Goal: Transaction & Acquisition: Purchase product/service

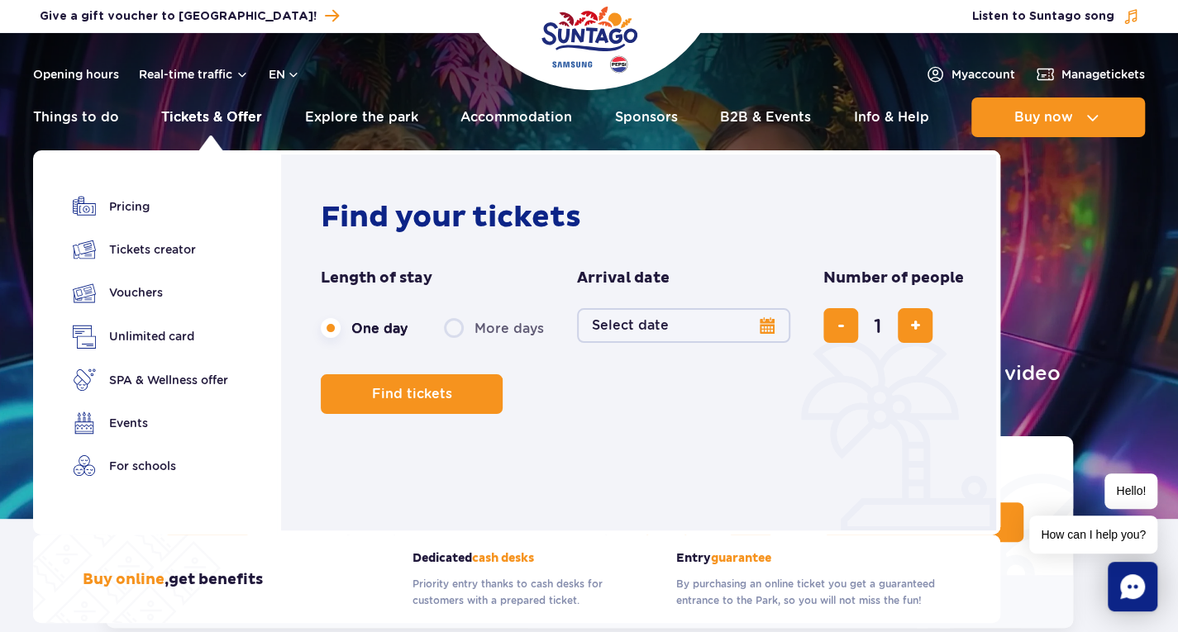
click at [188, 126] on link "Tickets & Offer" at bounding box center [211, 118] width 101 height 40
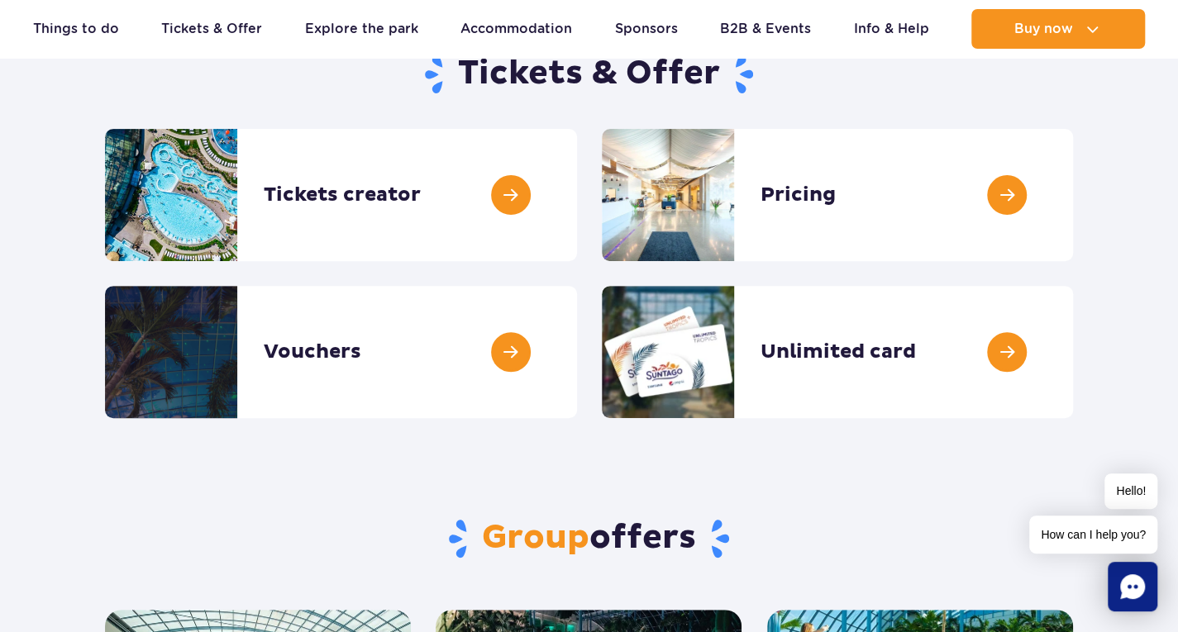
scroll to position [167, 0]
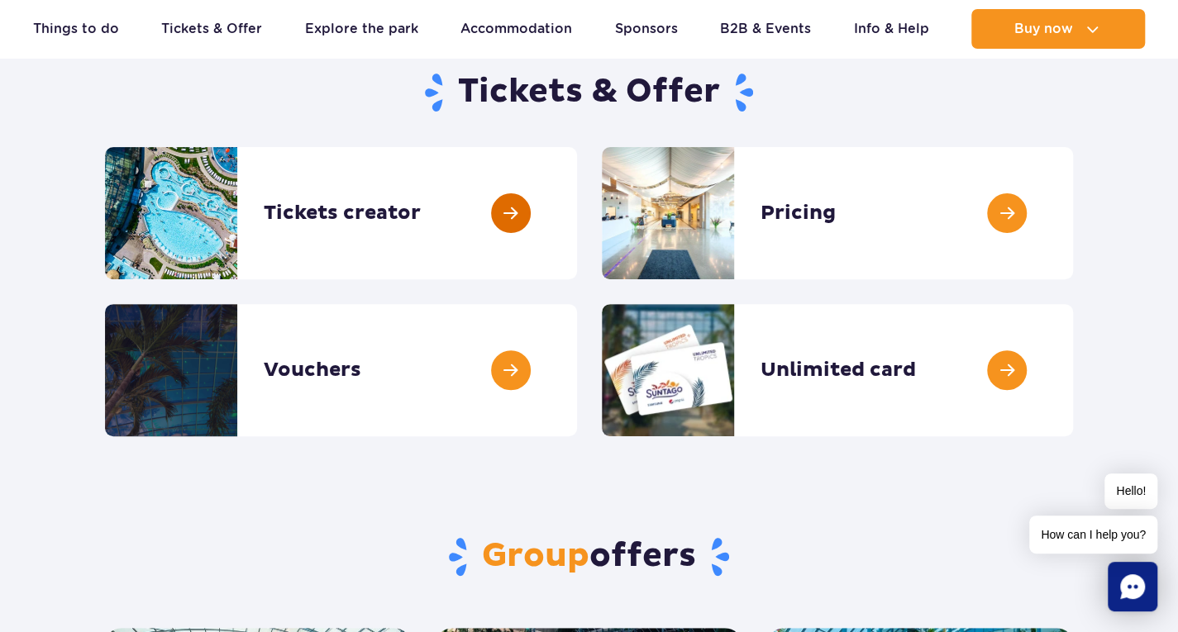
click at [577, 209] on link at bounding box center [577, 213] width 0 height 132
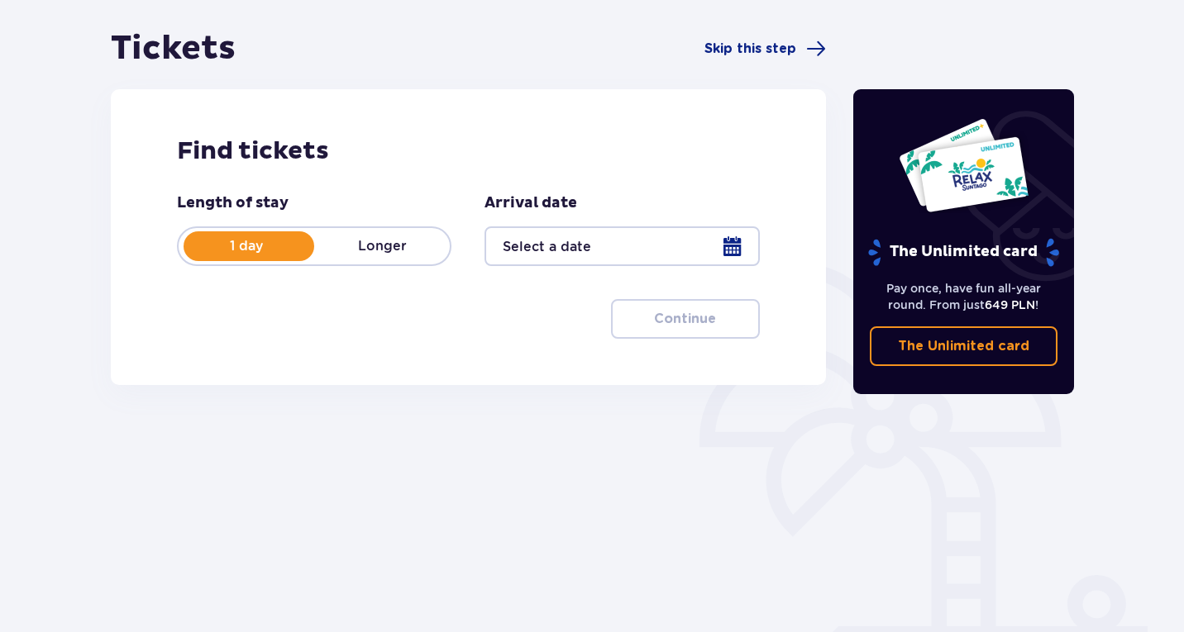
scroll to position [150, 0]
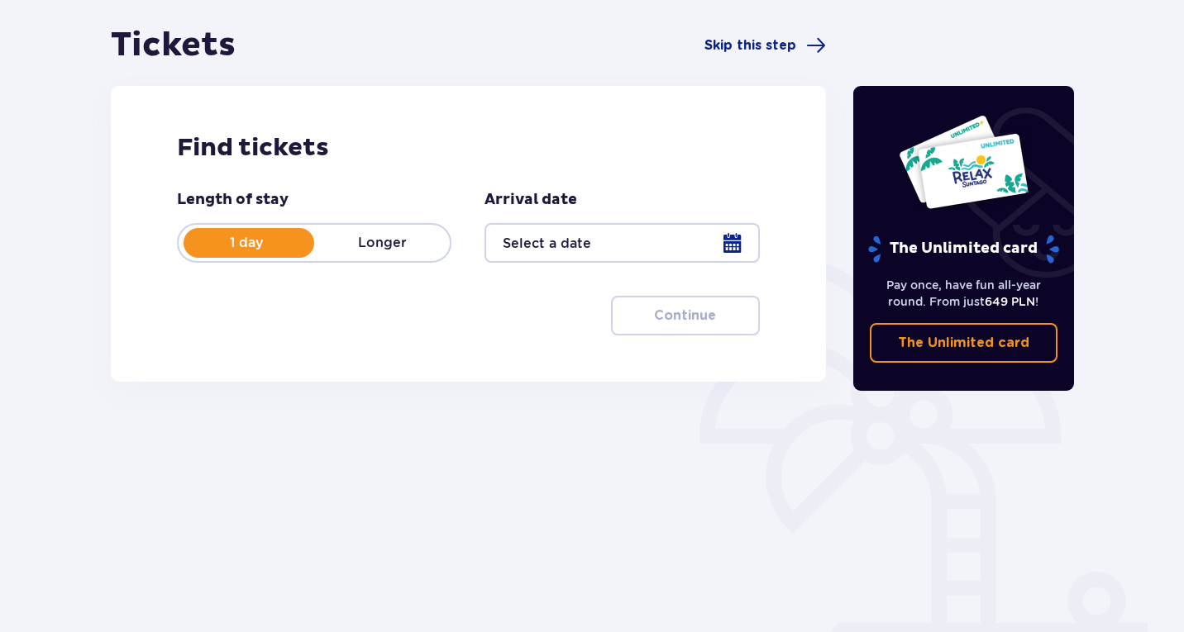
click at [704, 239] on div at bounding box center [621, 243] width 274 height 40
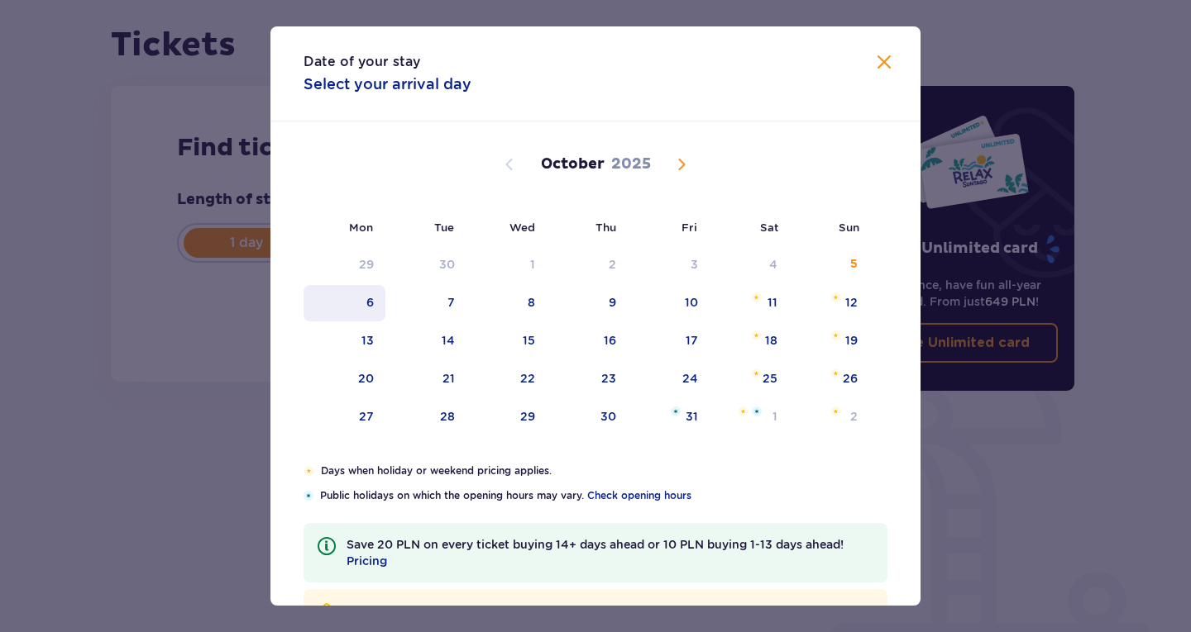
click at [365, 311] on div "6" at bounding box center [344, 303] width 82 height 36
type input "06.10.25"
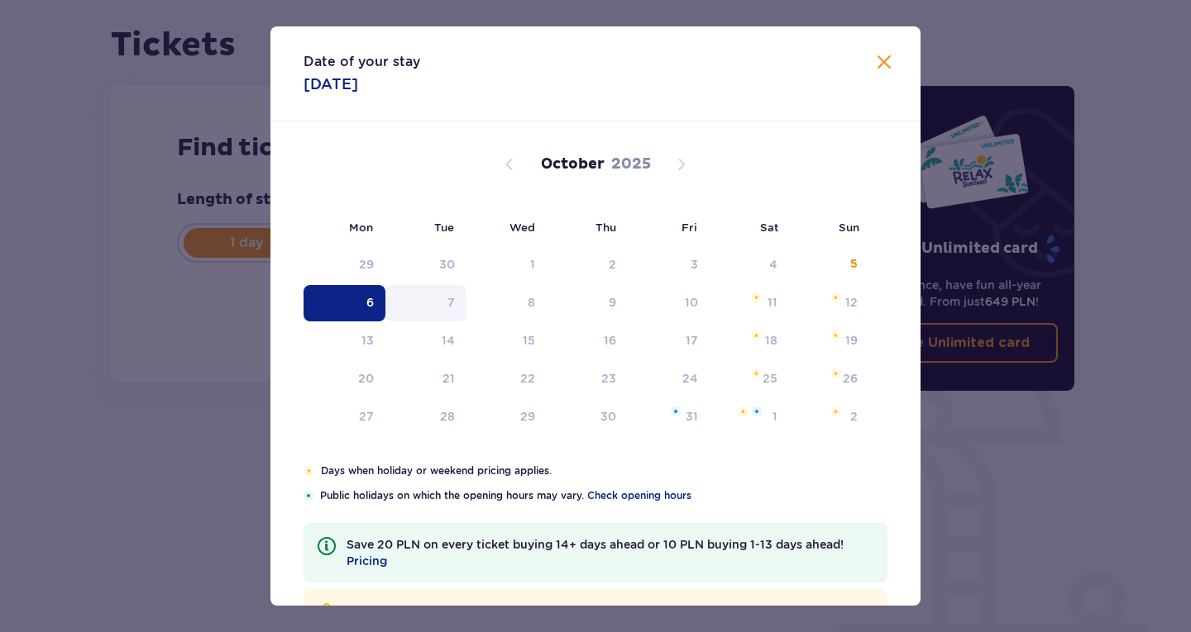
click at [436, 299] on div "Length of stay 1 day Longer Arrival date 06.10.25 Continue Proceed to ticket co…" at bounding box center [468, 263] width 583 height 146
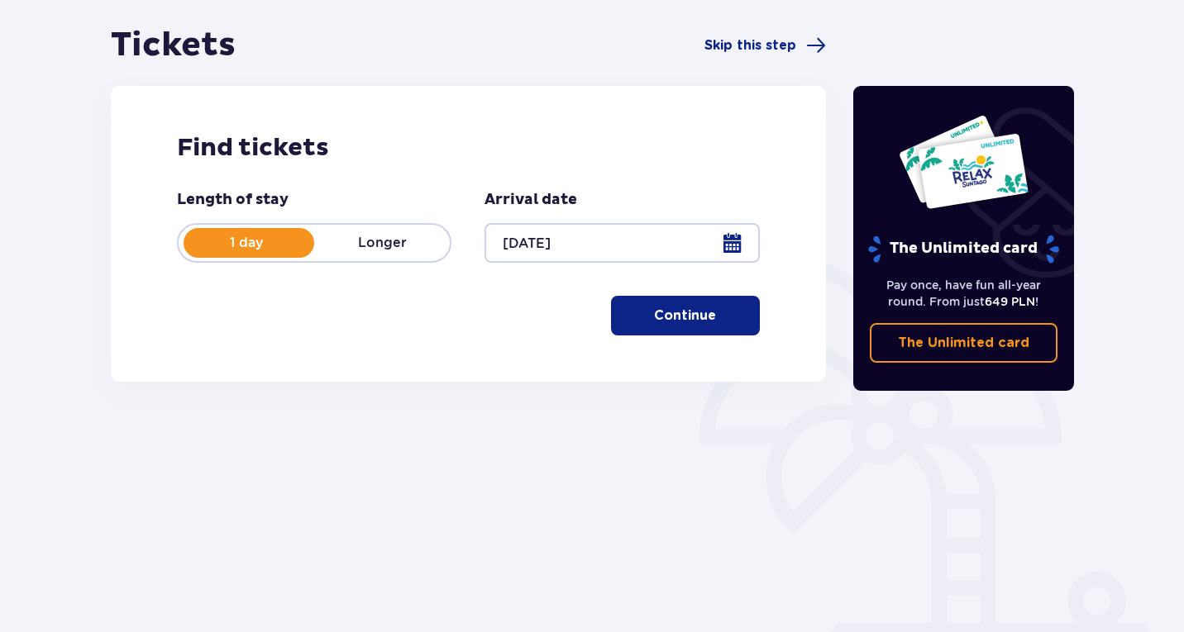
click at [658, 331] on button "Continue" at bounding box center [685, 316] width 149 height 40
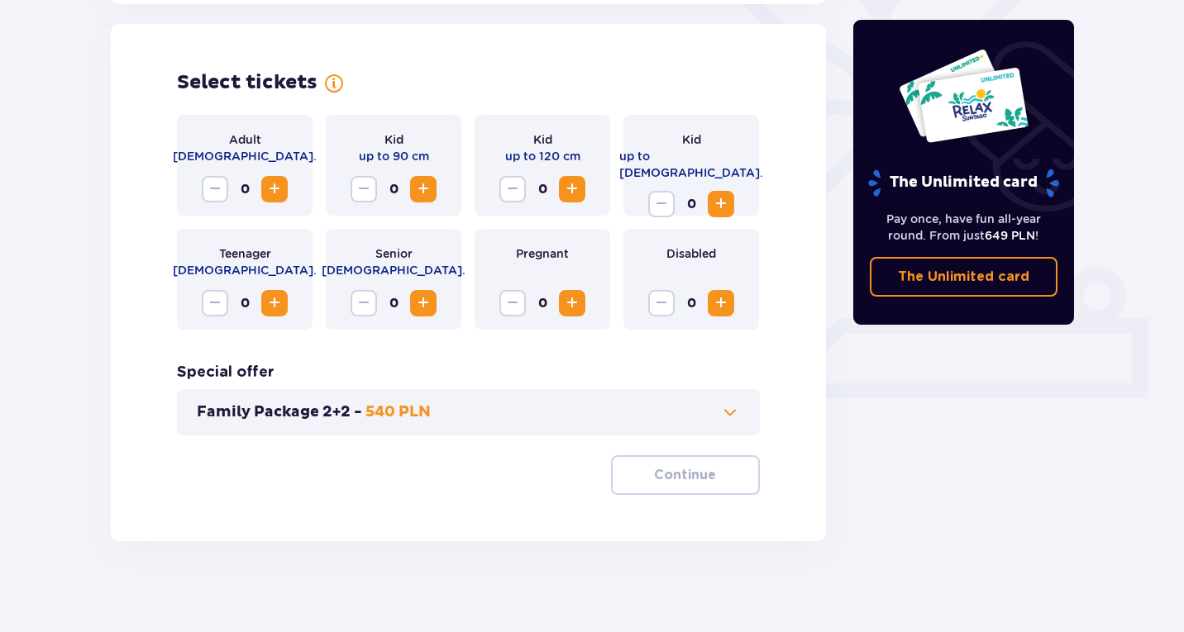
scroll to position [460, 0]
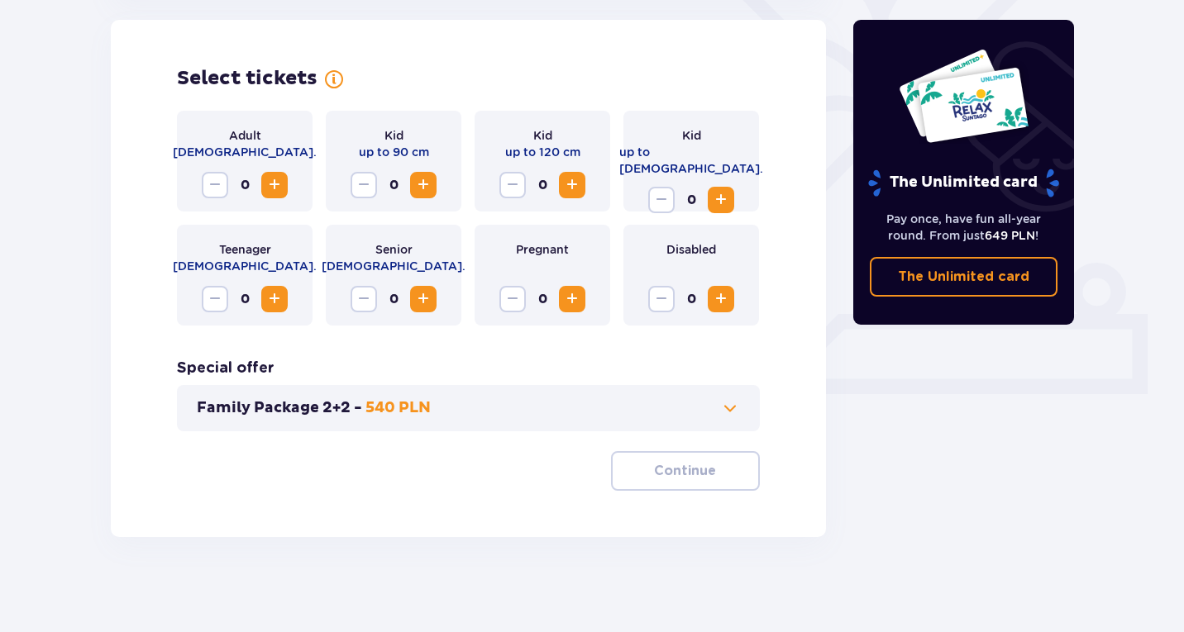
click at [281, 184] on span "Increase" at bounding box center [275, 185] width 20 height 20
click at [685, 468] on p "Continue" at bounding box center [685, 471] width 62 height 18
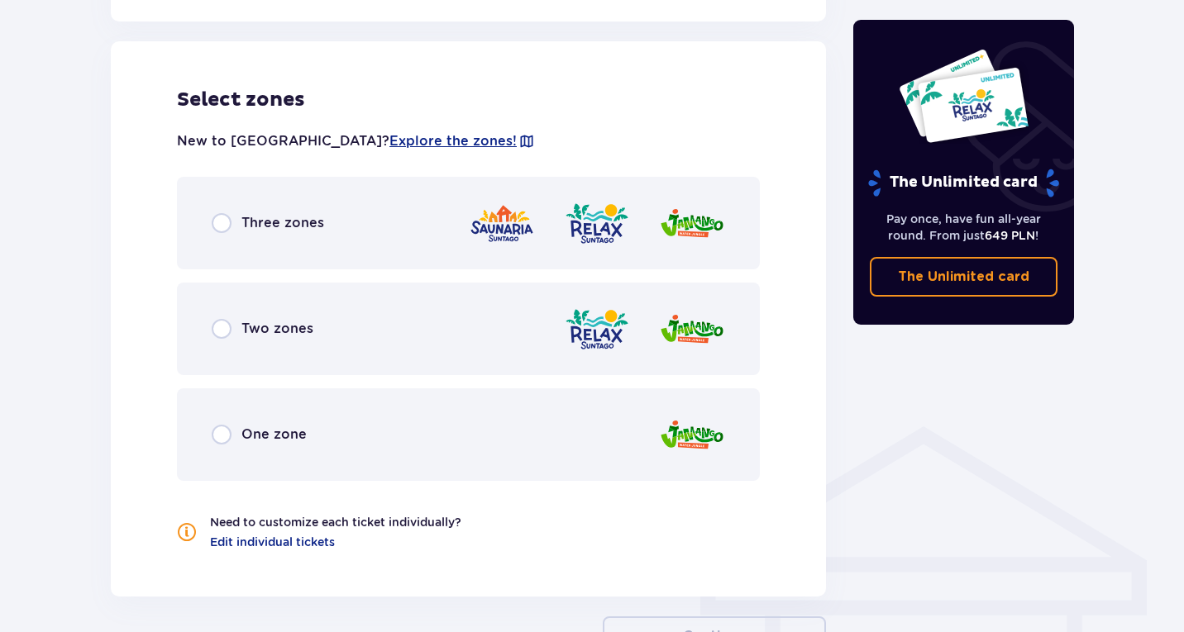
scroll to position [918, 0]
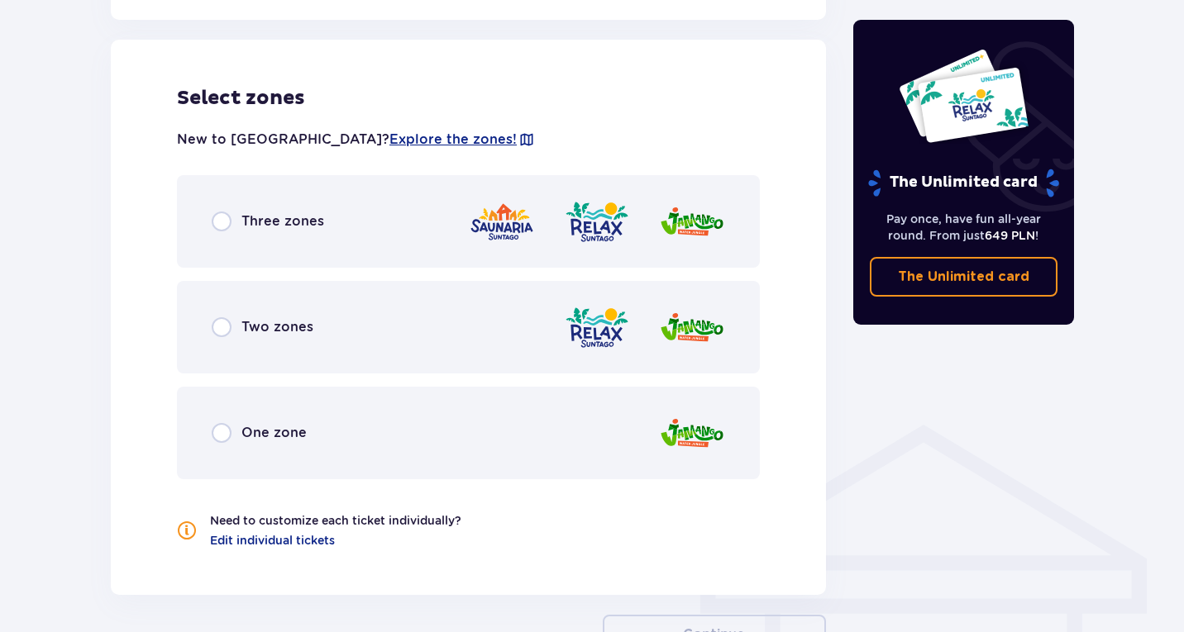
click at [223, 222] on input "radio" at bounding box center [222, 222] width 20 height 20
radio input "true"
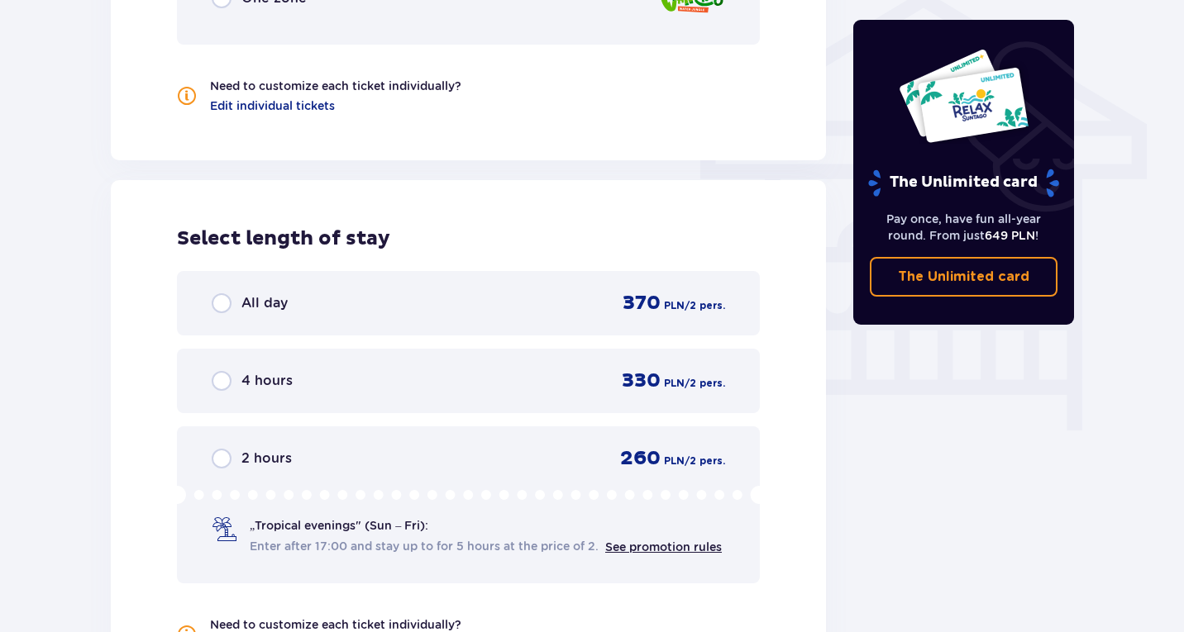
scroll to position [1414, 0]
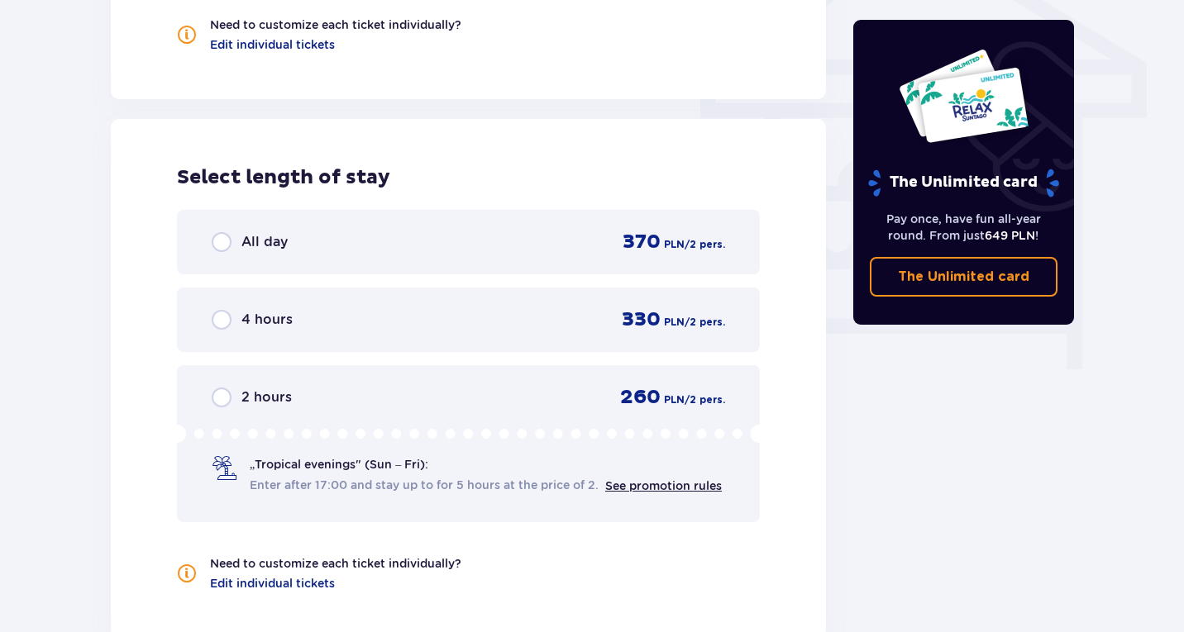
click at [230, 236] on input "radio" at bounding box center [222, 242] width 20 height 20
radio input "true"
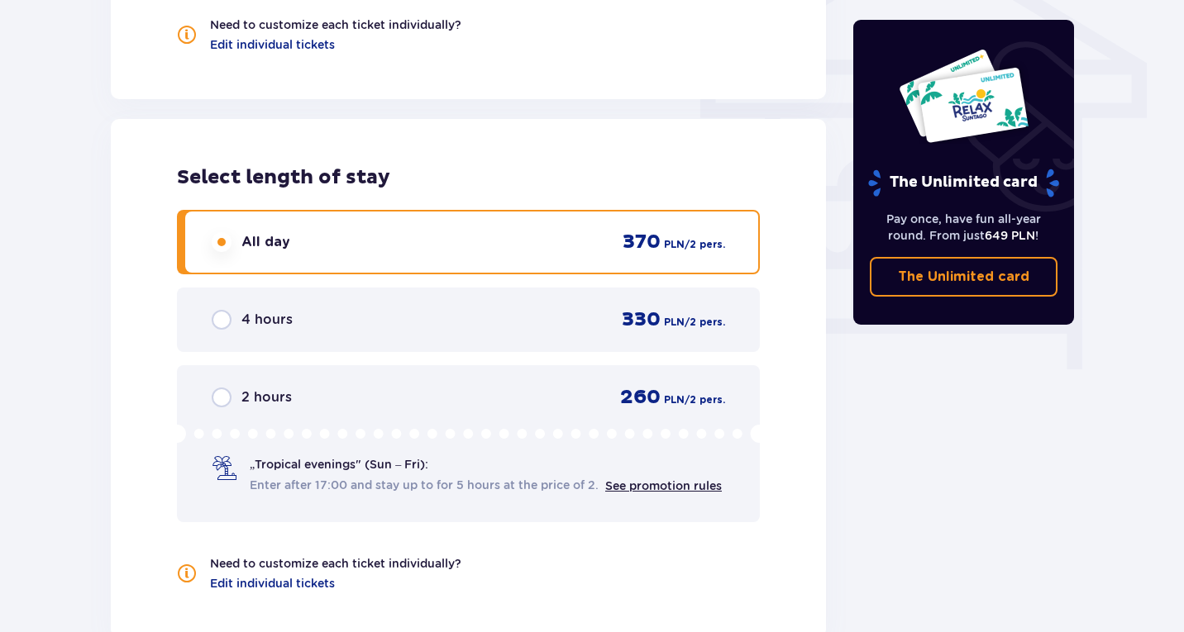
click at [222, 243] on input "radio" at bounding box center [222, 242] width 20 height 20
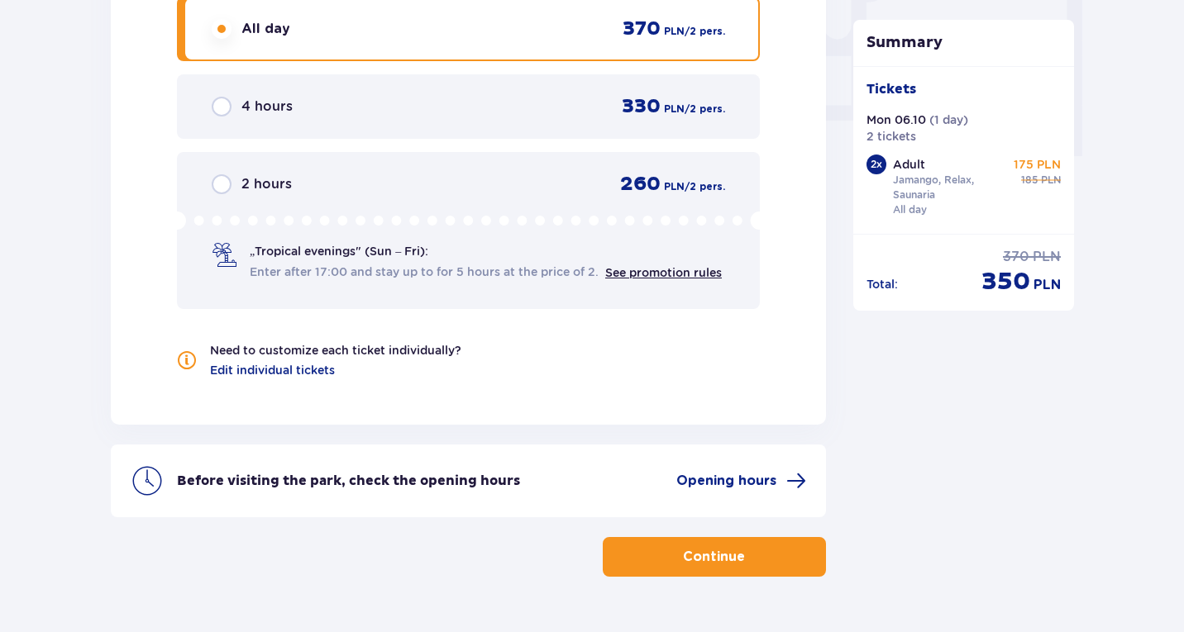
scroll to position [1670, 0]
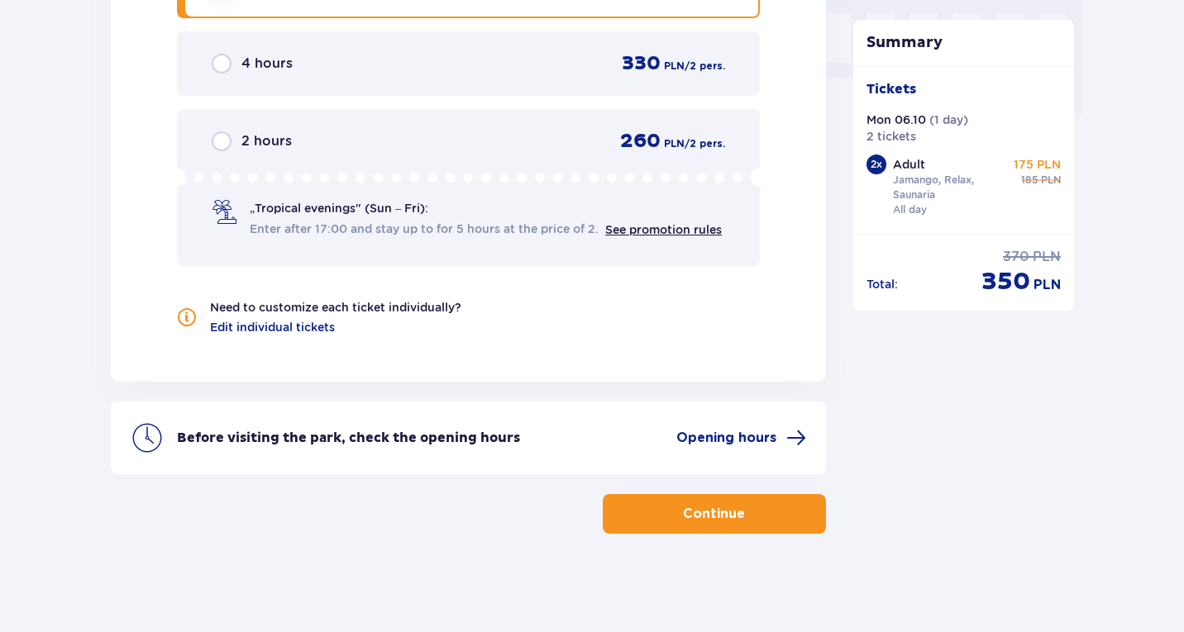
click at [769, 447] on div "Before visiting the park, check the opening hours Opening hours" at bounding box center [468, 438] width 715 height 73
click at [787, 442] on span at bounding box center [796, 438] width 20 height 20
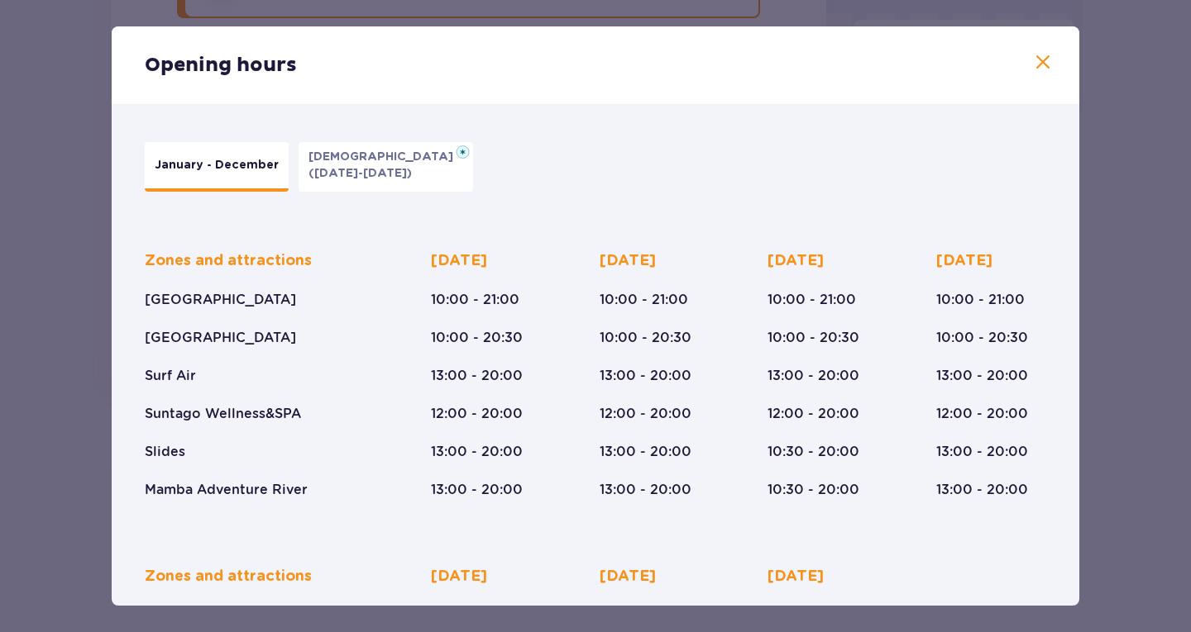
click at [371, 169] on p "(Jan 5-6, 2026)" at bounding box center [359, 173] width 103 height 17
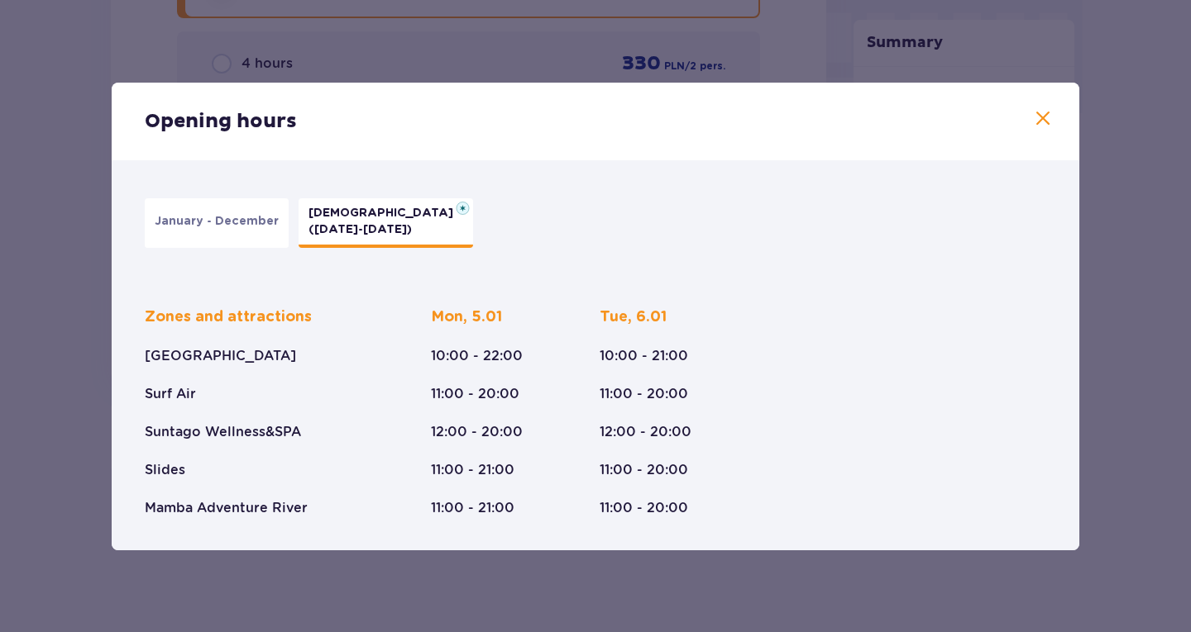
click at [257, 217] on p "January - December" at bounding box center [217, 221] width 124 height 17
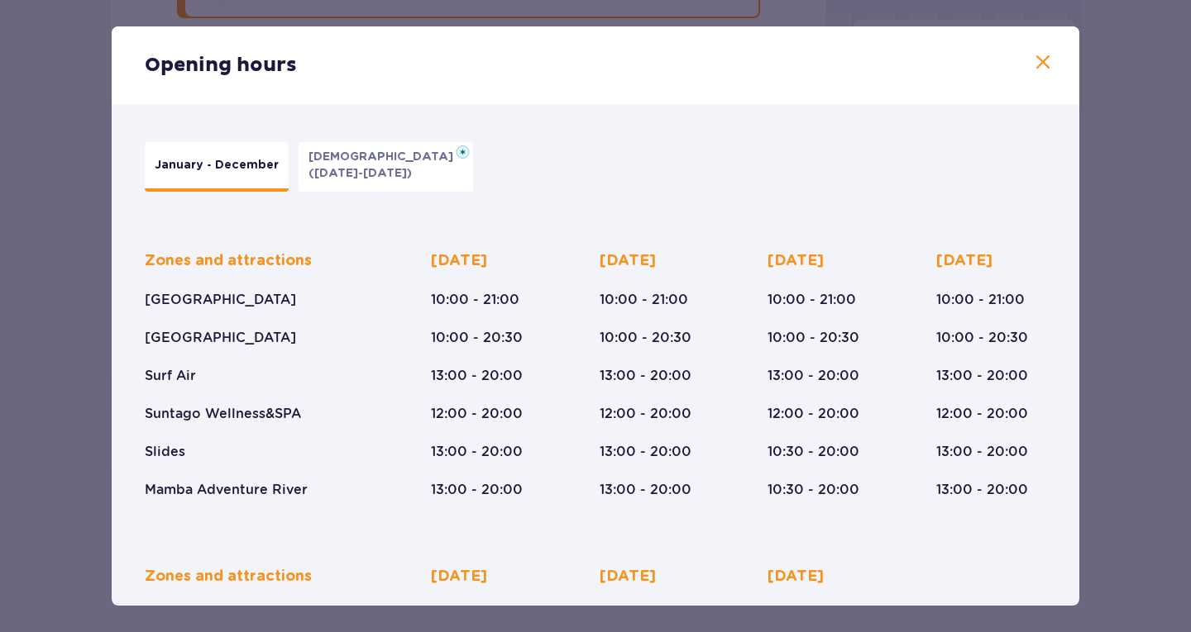
click at [324, 182] on button "Epiphany (Jan 5-6, 2026)" at bounding box center [385, 167] width 174 height 50
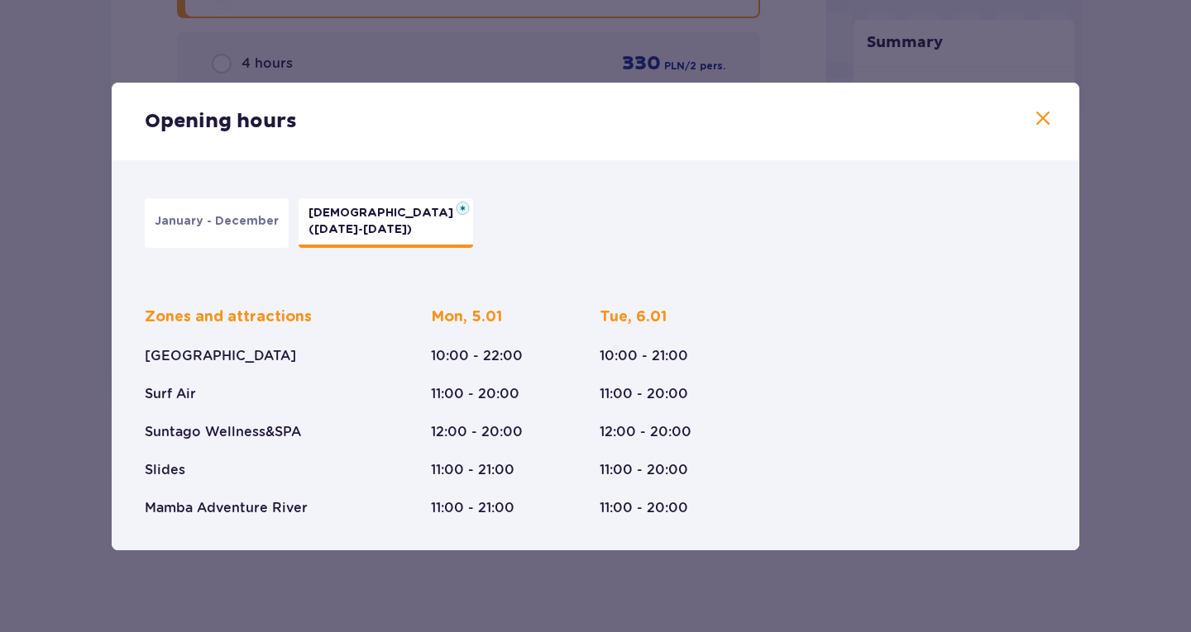
click at [1035, 120] on span at bounding box center [1043, 119] width 20 height 20
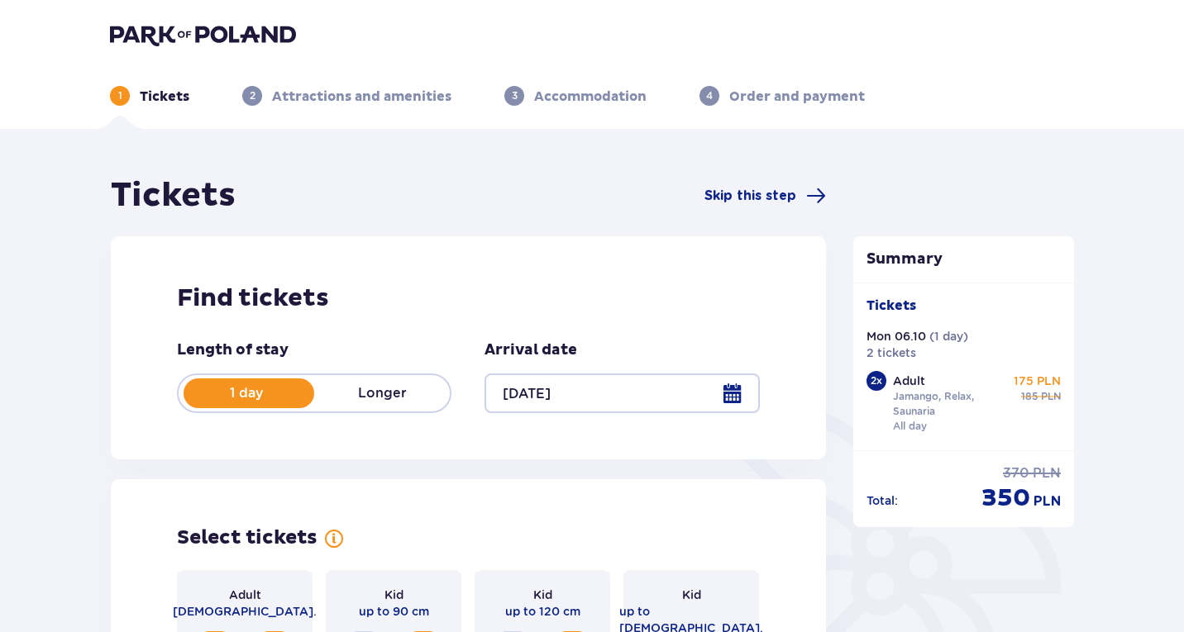
click at [664, 414] on div "Find tickets Length of stay 1 day Longer Arrival date 06.10.25" at bounding box center [468, 347] width 715 height 223
click at [737, 399] on div at bounding box center [621, 394] width 274 height 40
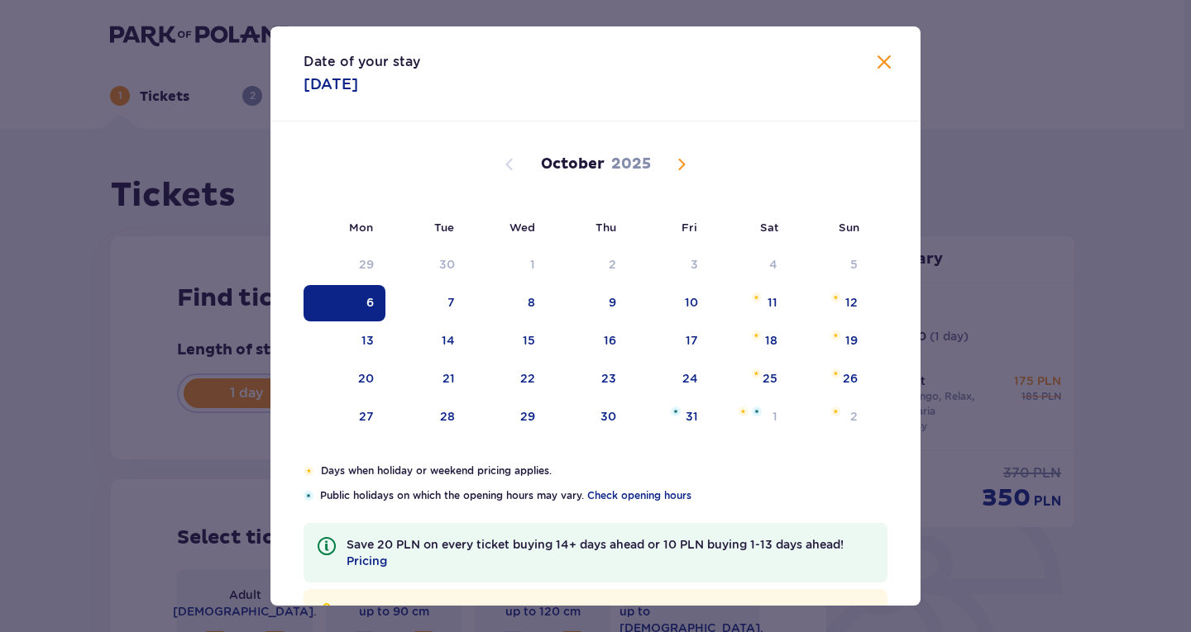
click at [366, 297] on div "6" at bounding box center [369, 302] width 7 height 17
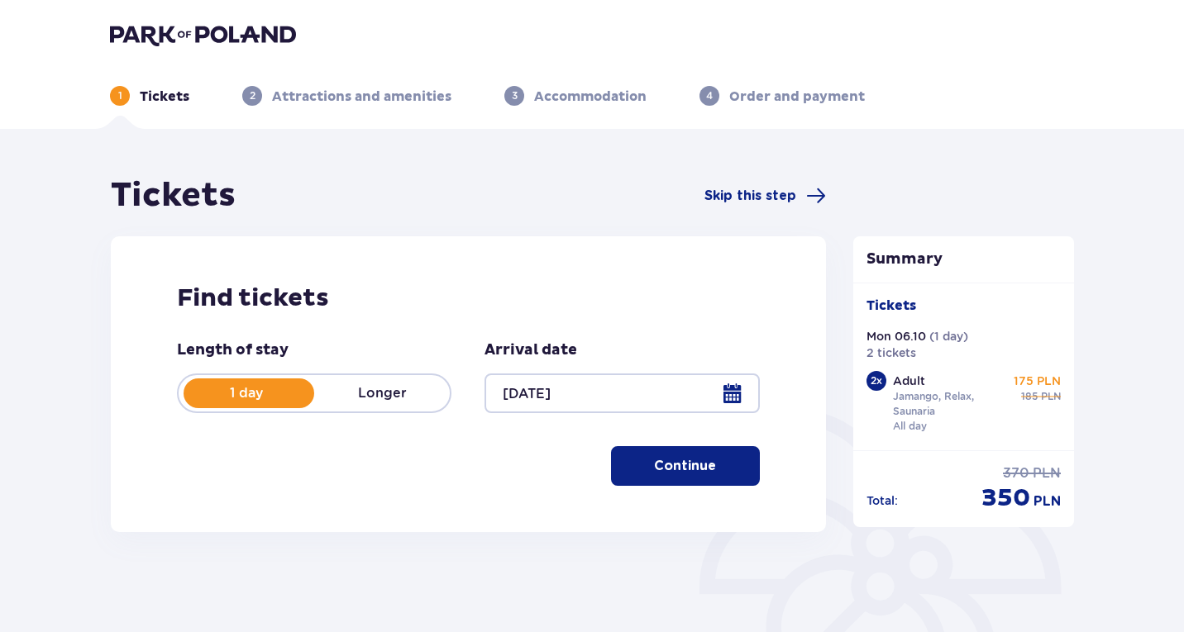
click at [895, 52] on div "1 Tickets 2 Attractions and amenities 3 Accommodation 4 Order and payment" at bounding box center [592, 76] width 990 height 60
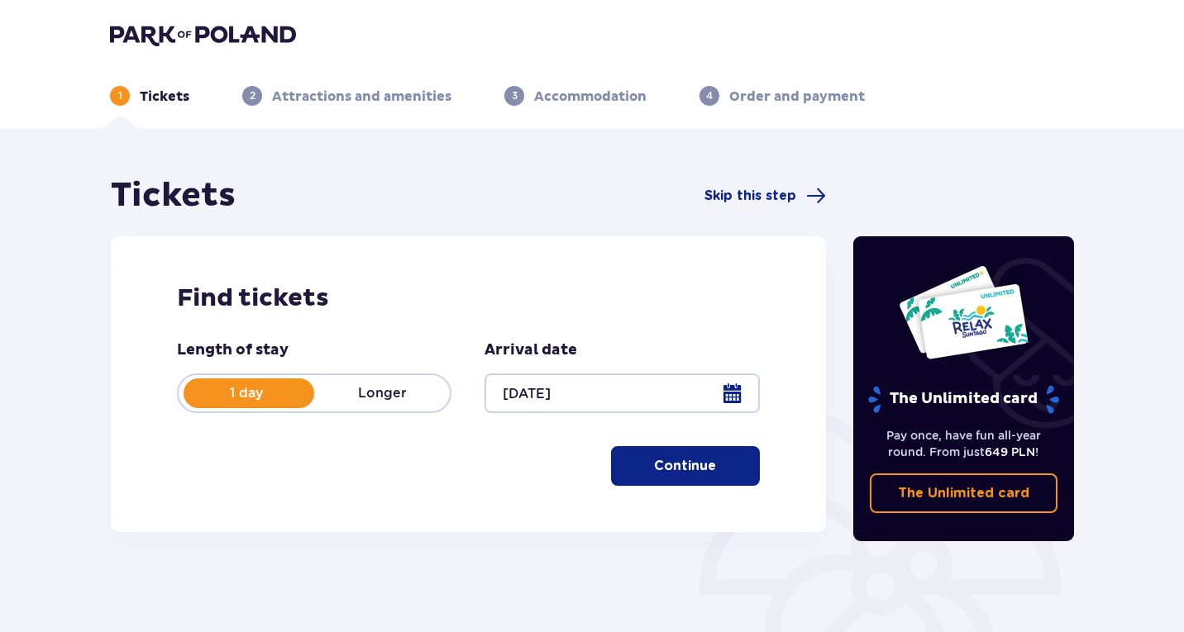
scroll to position [210, 0]
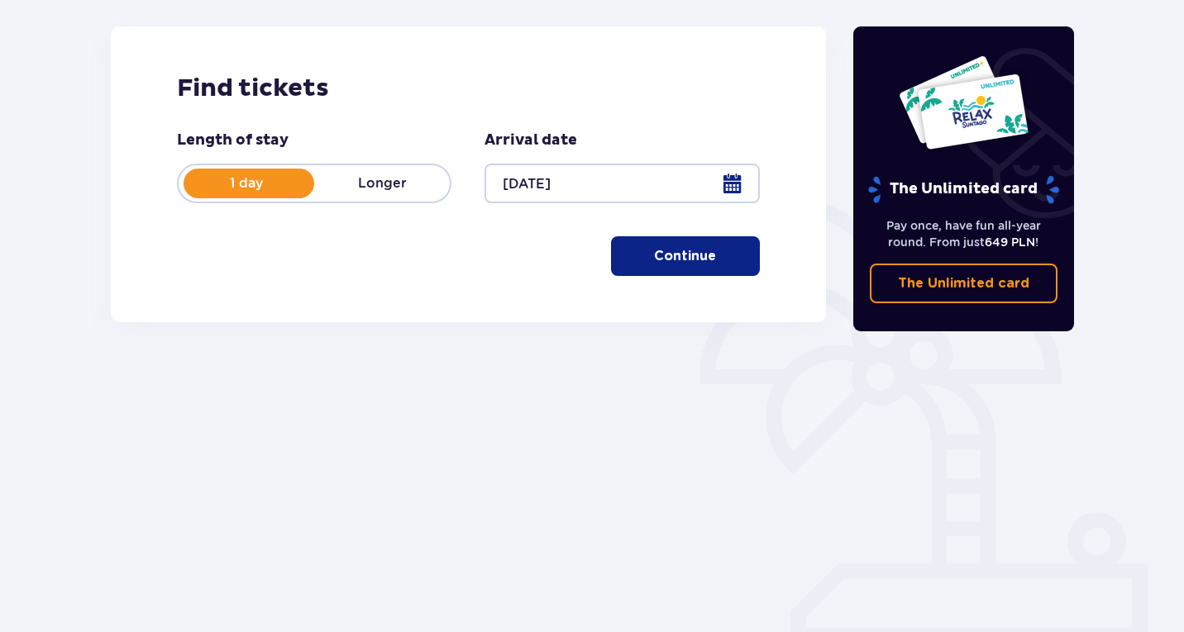
click at [699, 260] on p "Continue" at bounding box center [685, 256] width 62 height 18
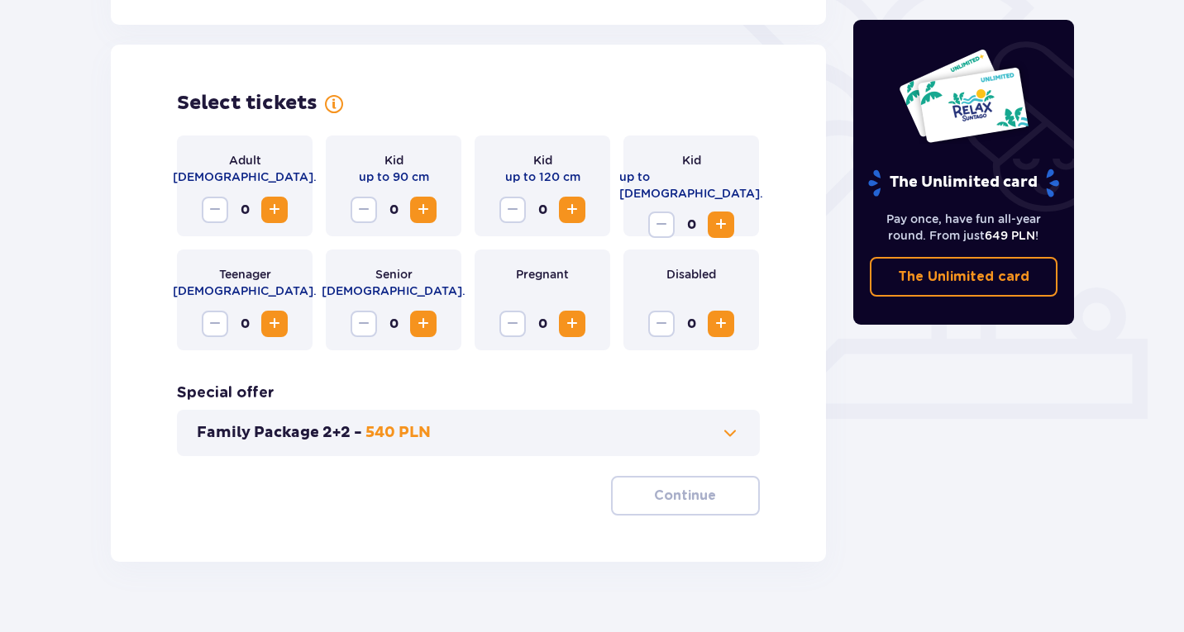
scroll to position [460, 0]
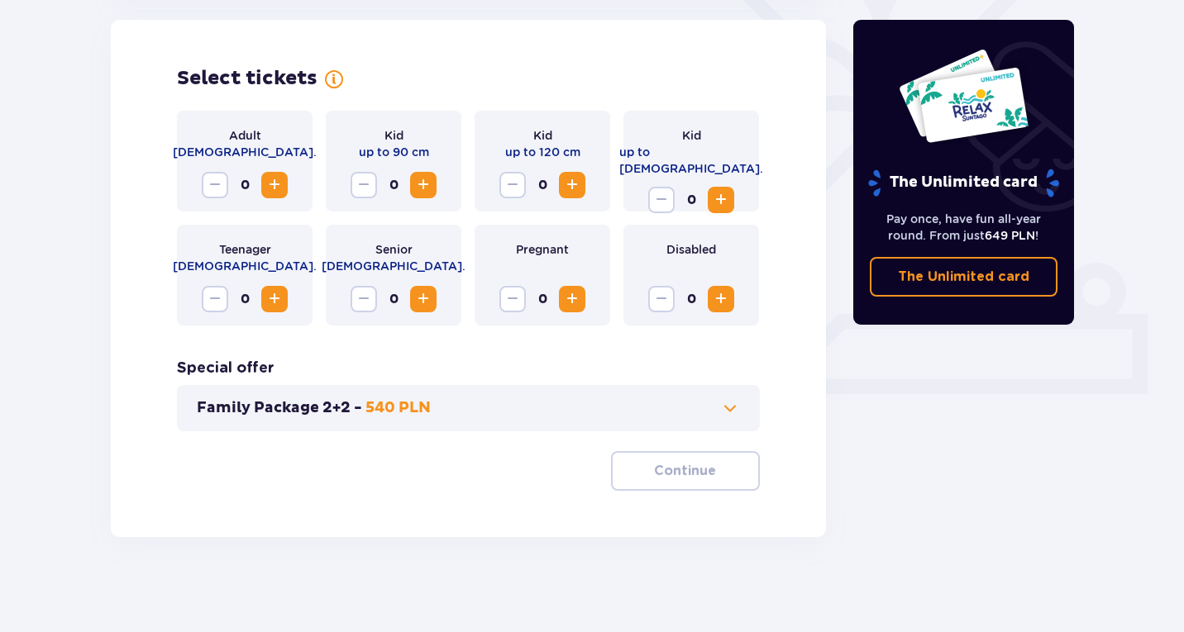
click at [269, 184] on span "Increase" at bounding box center [275, 185] width 20 height 20
click at [694, 475] on p "Continue" at bounding box center [685, 471] width 62 height 18
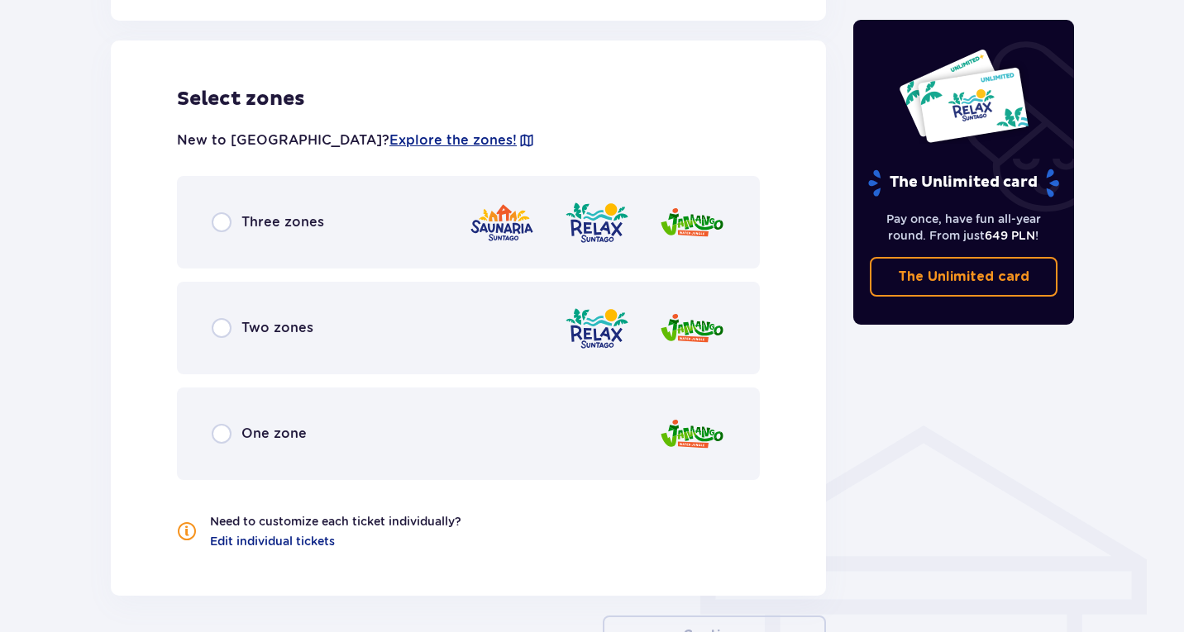
scroll to position [918, 0]
click at [227, 237] on div "Three zones" at bounding box center [468, 221] width 583 height 93
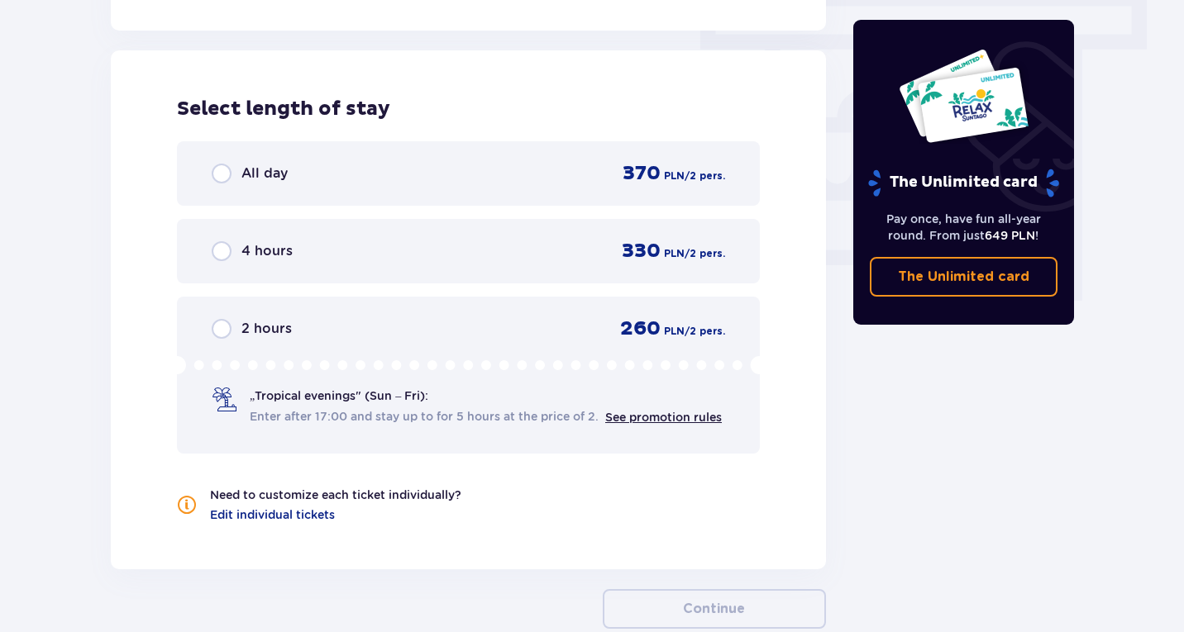
scroll to position [1493, 0]
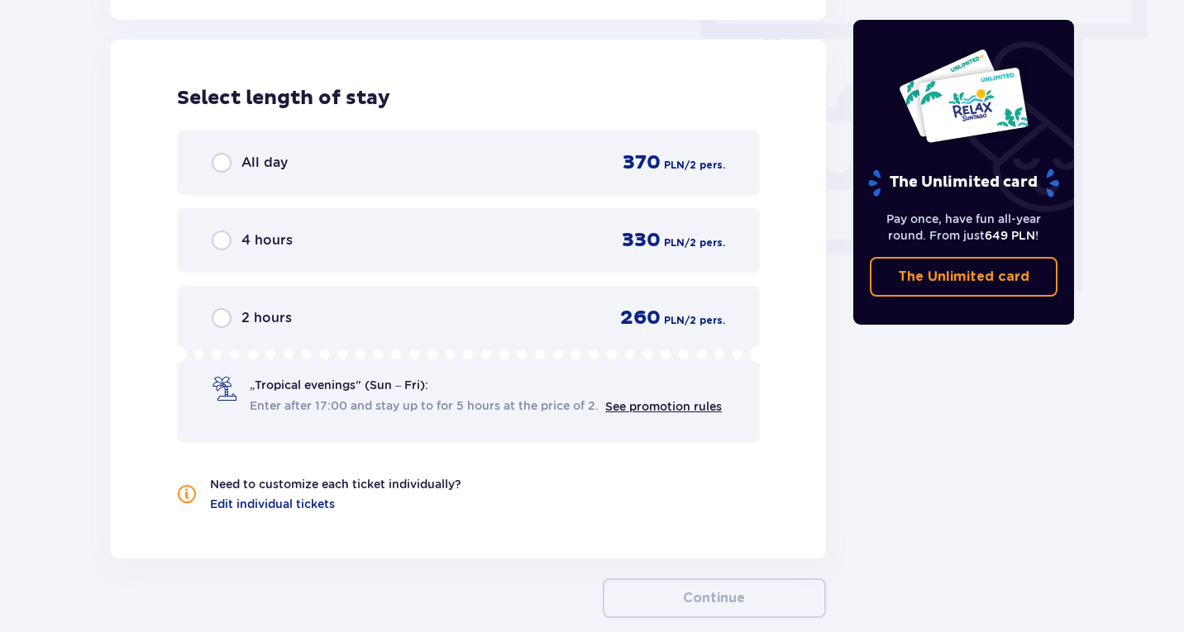
click at [227, 165] on input "radio" at bounding box center [222, 163] width 20 height 20
radio input "true"
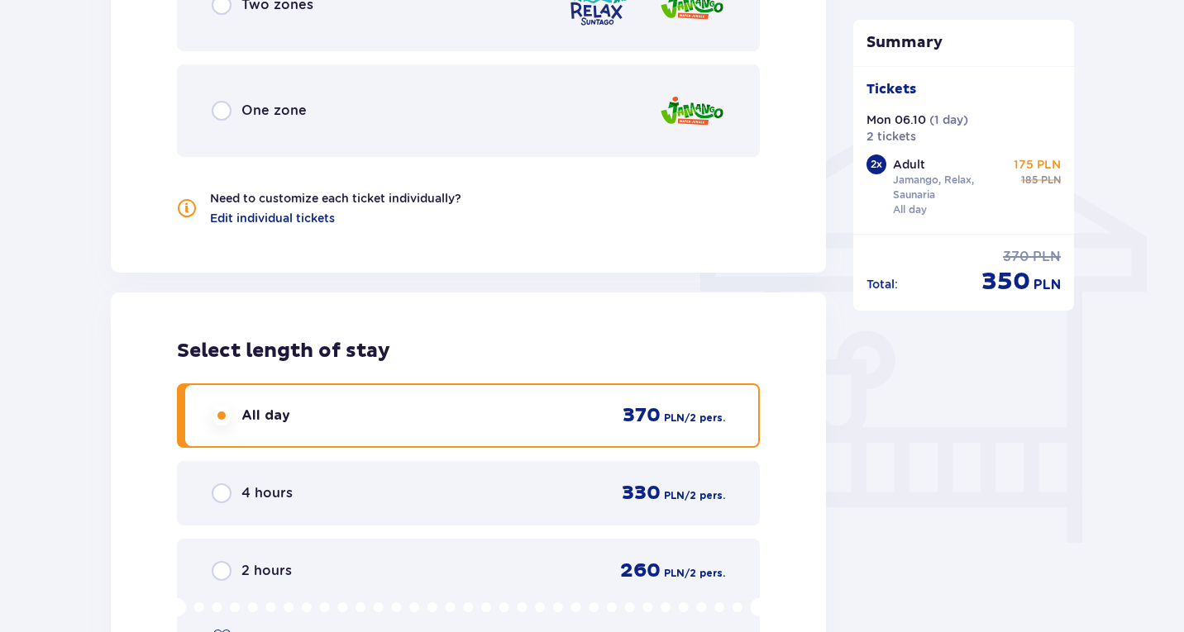
scroll to position [1209, 0]
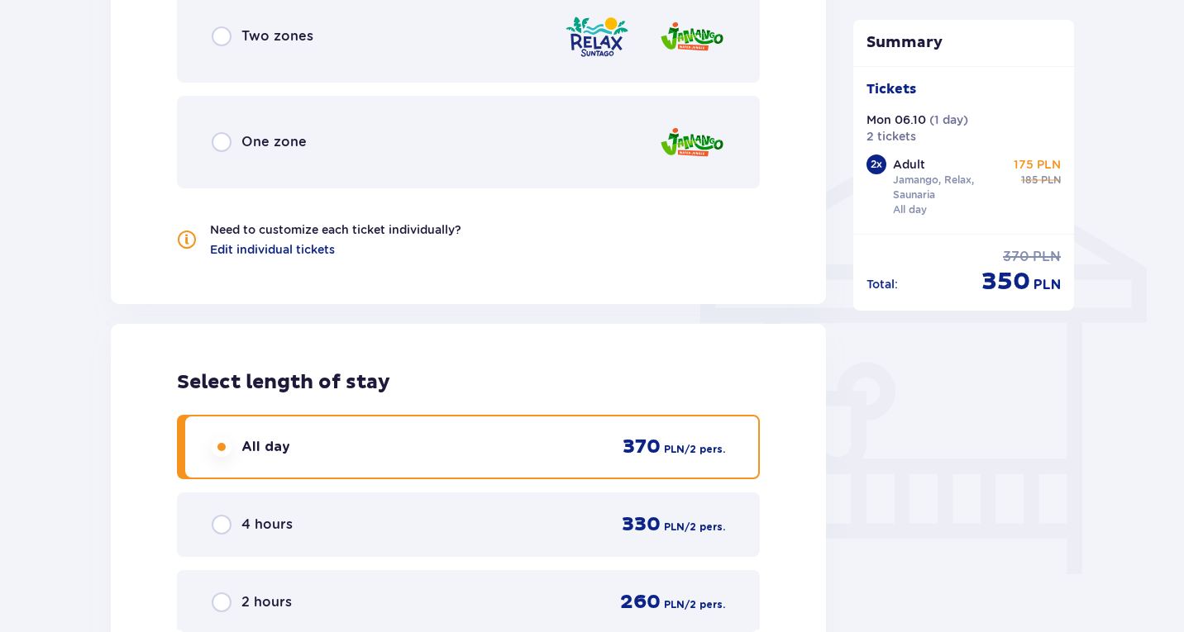
click at [219, 136] on input "radio" at bounding box center [222, 142] width 20 height 20
radio input "true"
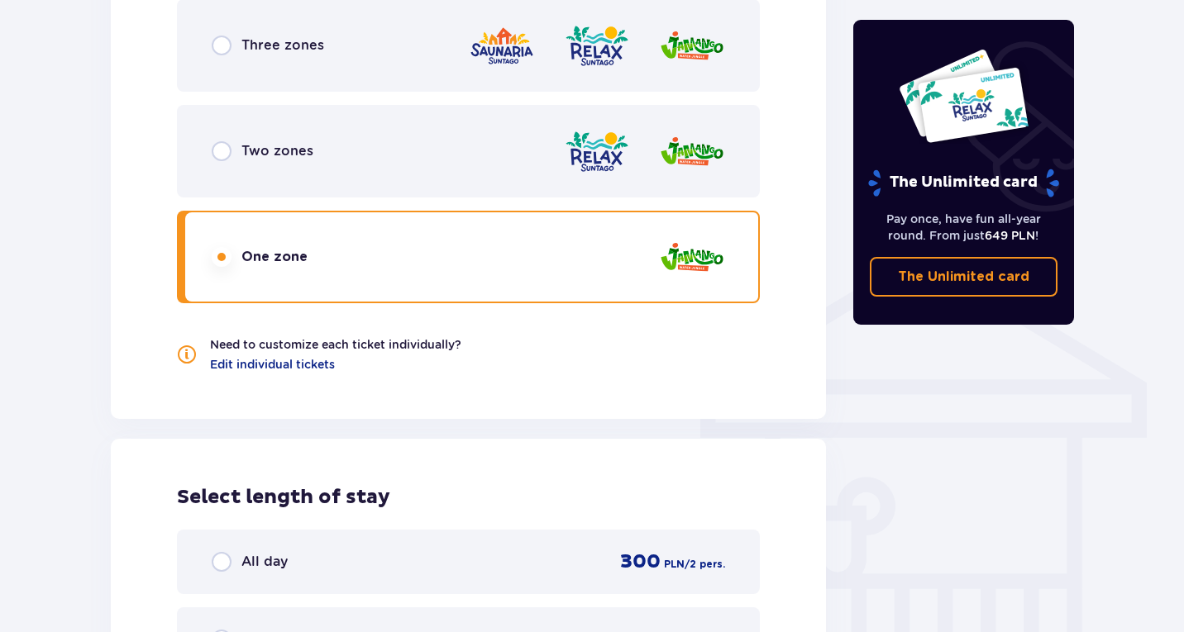
scroll to position [1090, 0]
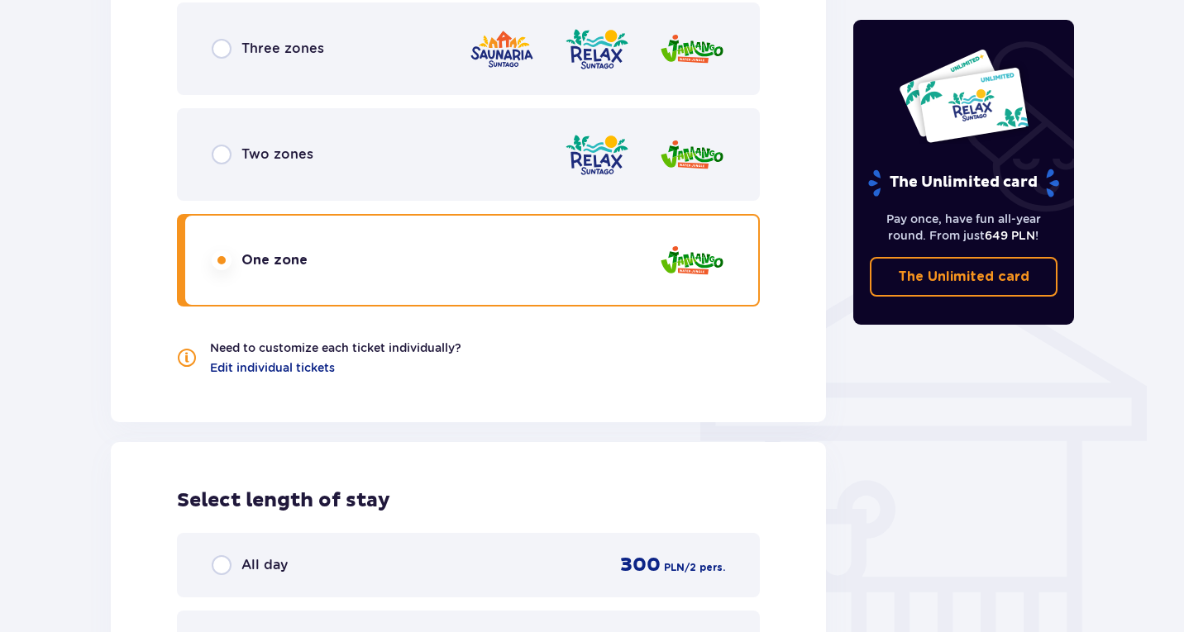
click at [233, 51] on div "Three zones" at bounding box center [268, 49] width 112 height 20
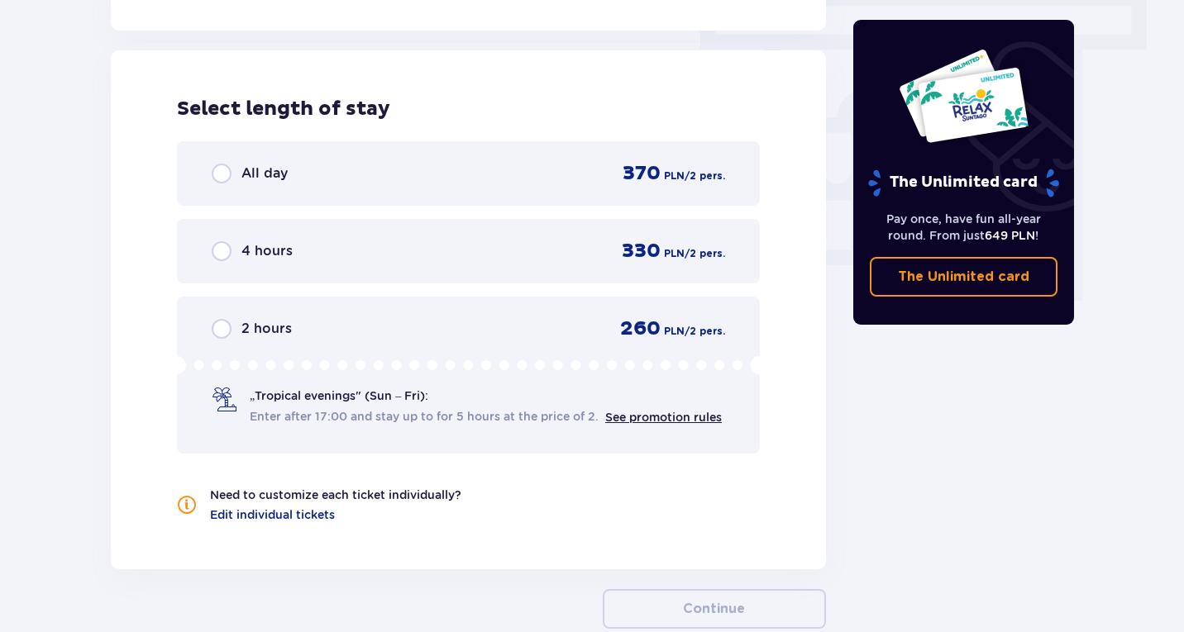
scroll to position [1493, 0]
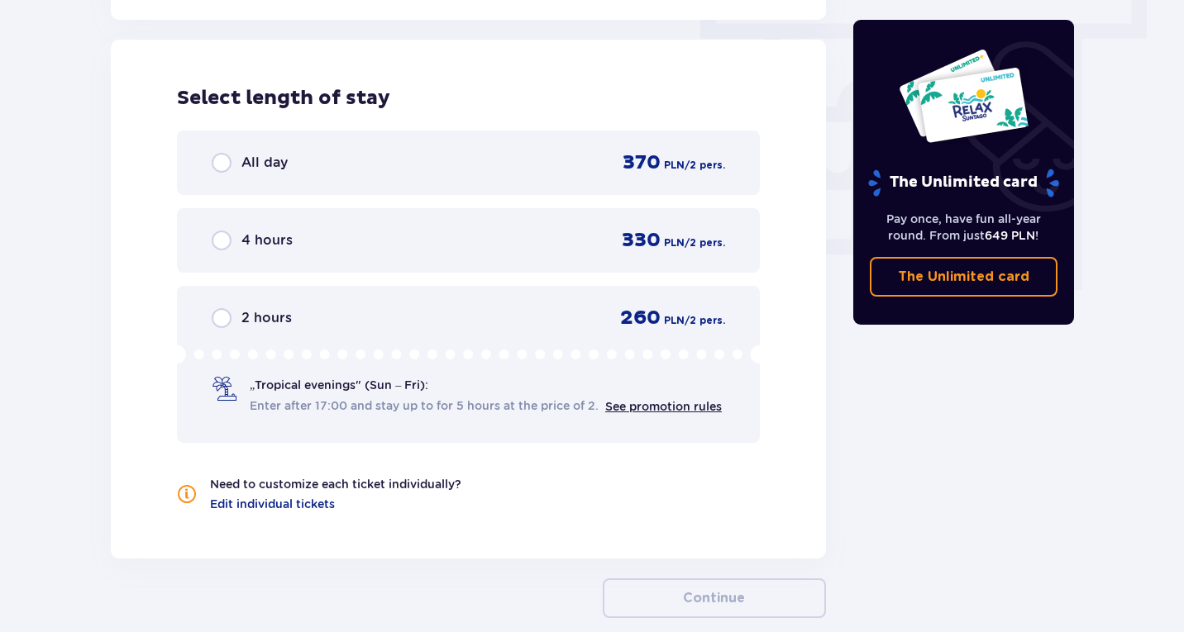
click at [209, 166] on div "All day 370 PLN / 2 pers." at bounding box center [468, 163] width 583 height 64
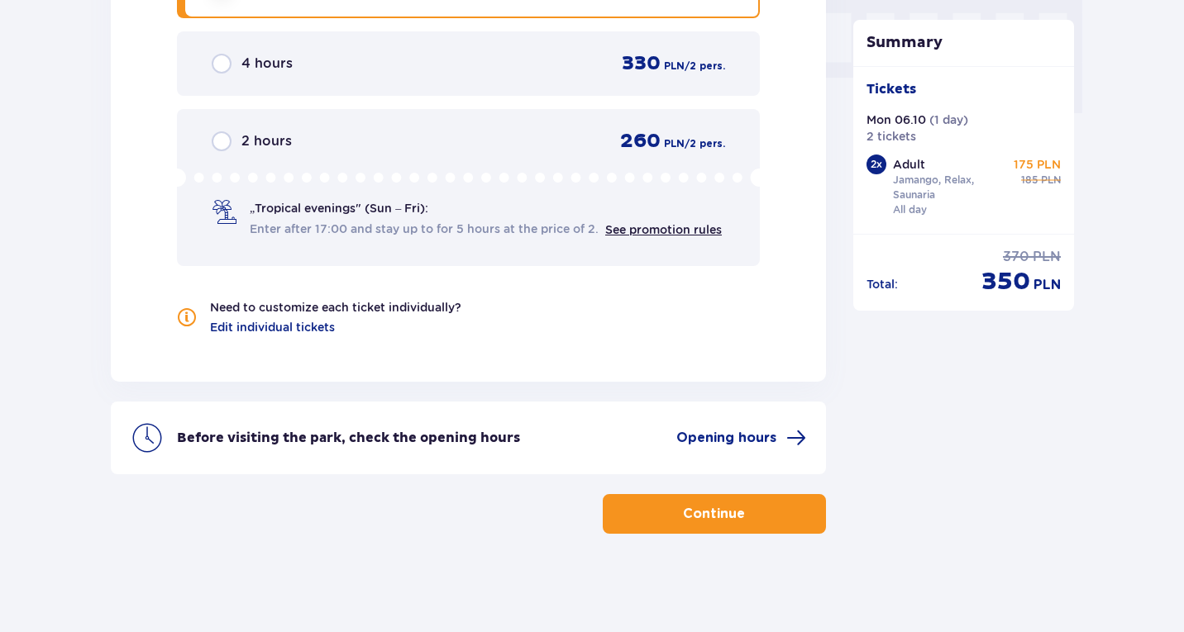
scroll to position [1670, 0]
click at [694, 518] on p "Continue" at bounding box center [714, 514] width 62 height 18
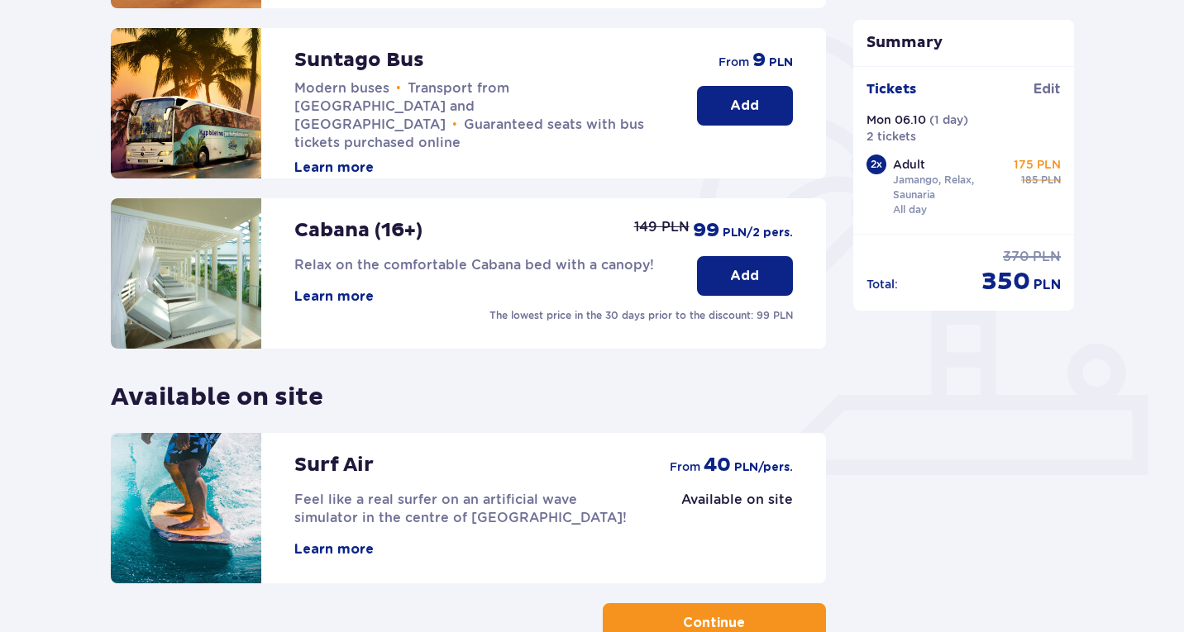
scroll to position [488, 0]
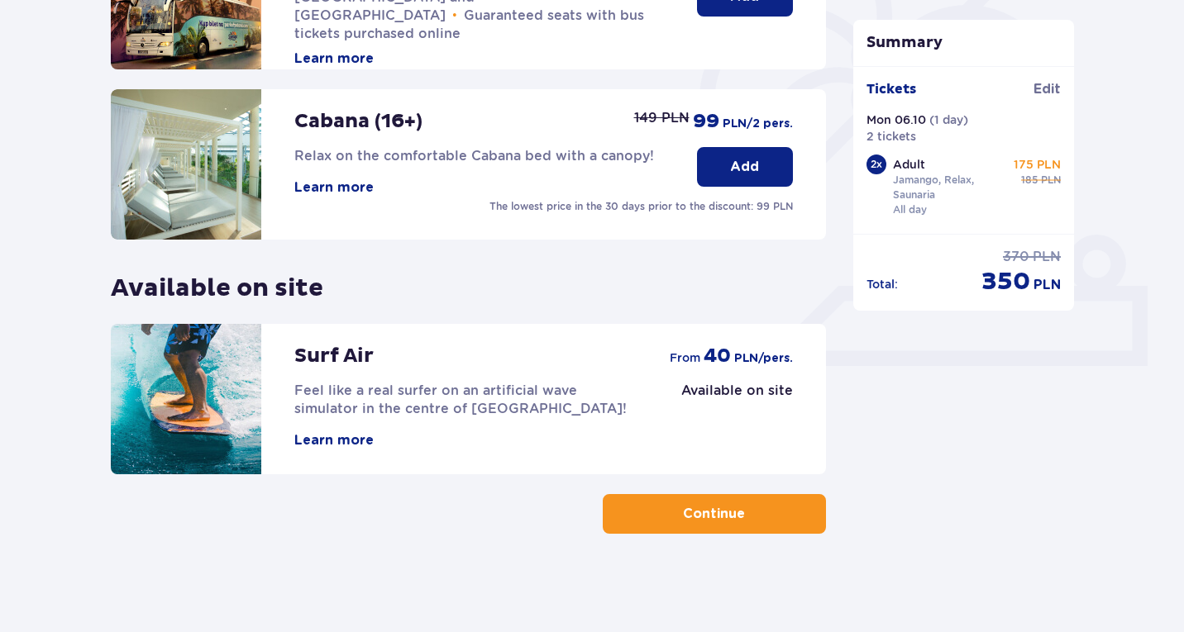
click at [709, 522] on p "Continue" at bounding box center [714, 514] width 62 height 18
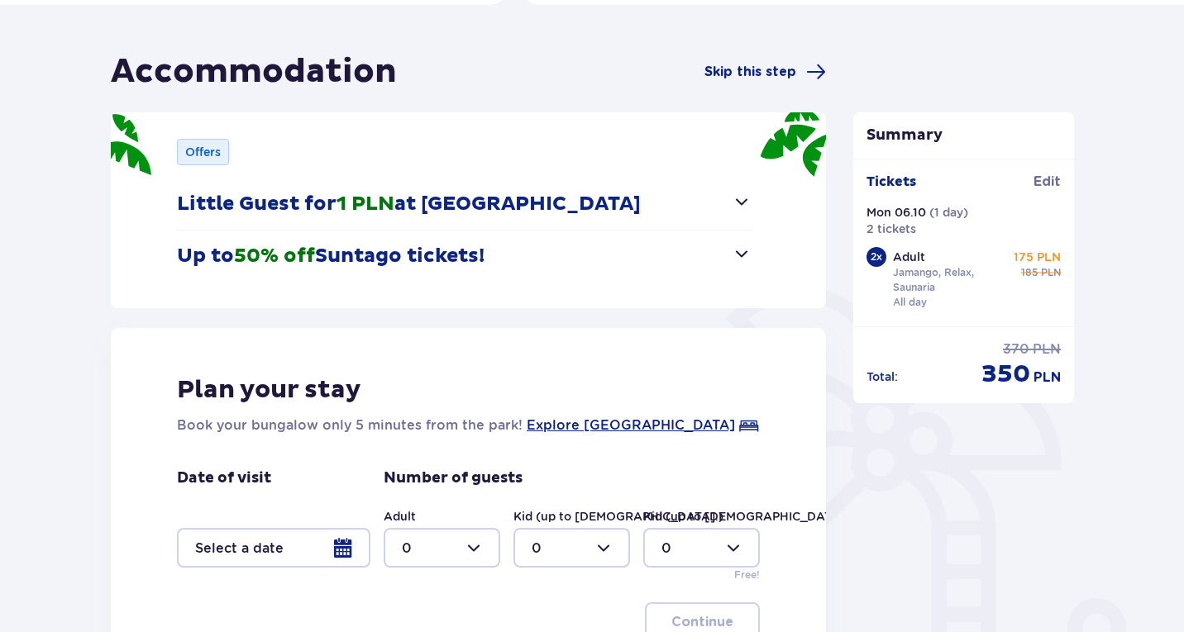
scroll to position [122, 0]
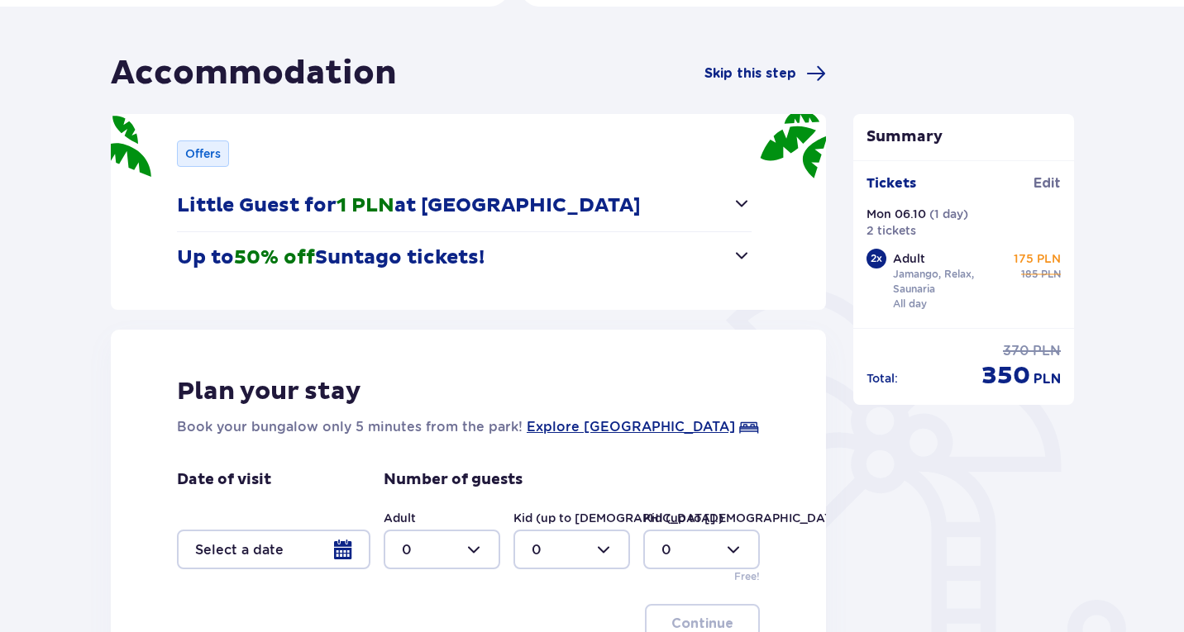
click at [739, 211] on span "button" at bounding box center [742, 203] width 20 height 20
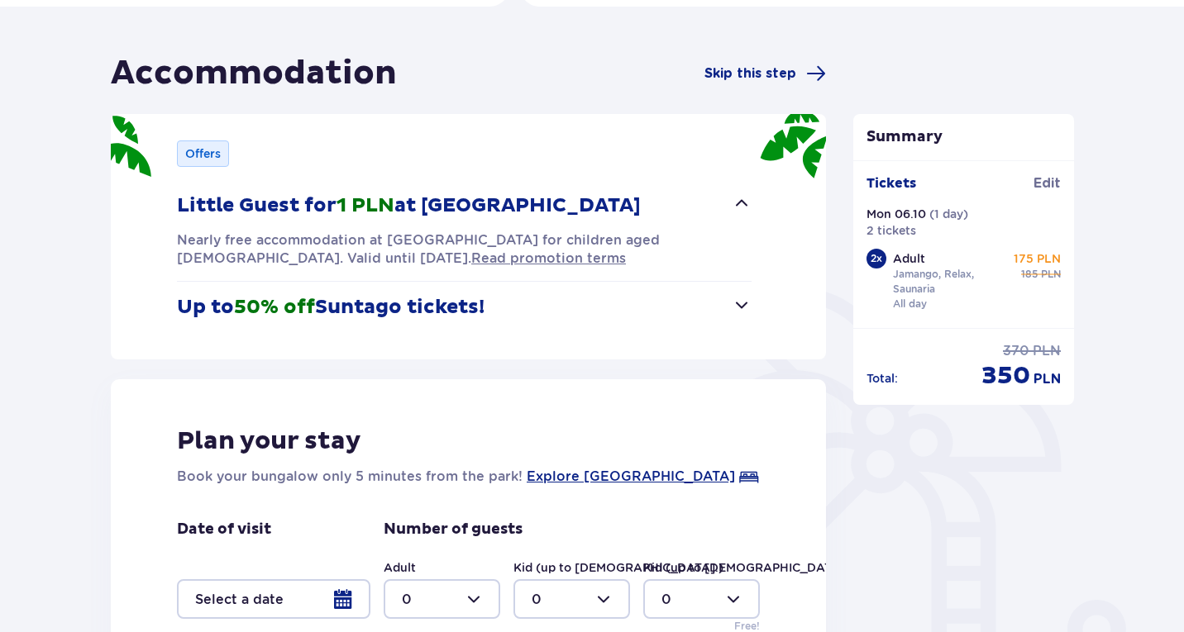
click at [739, 211] on span "button" at bounding box center [742, 203] width 20 height 20
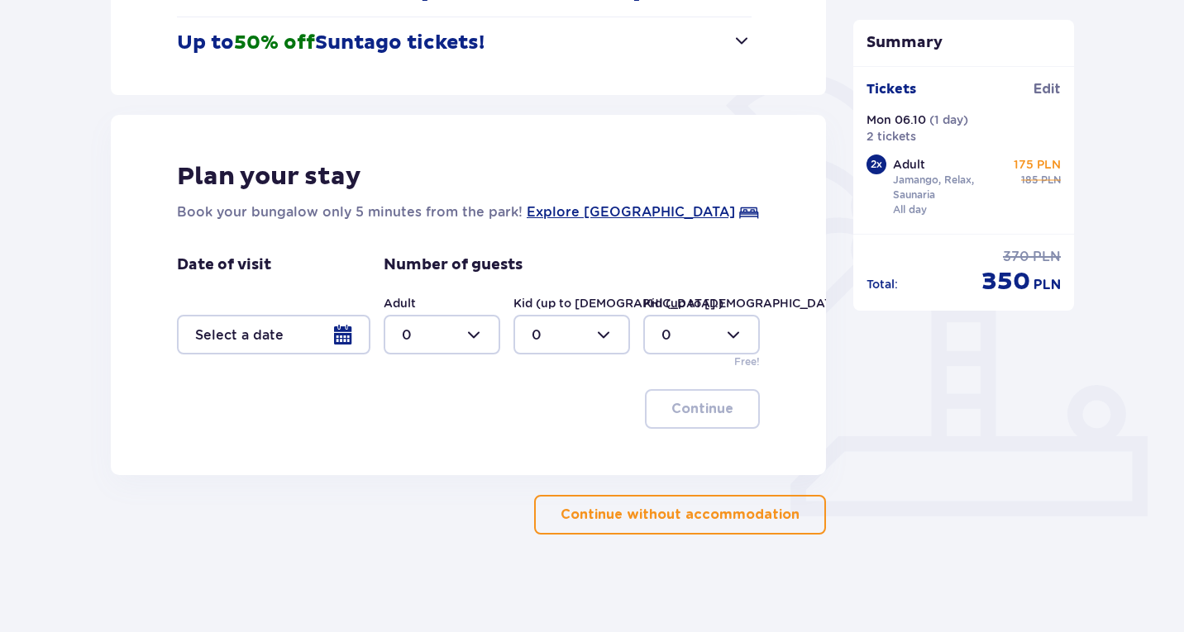
scroll to position [336, 0]
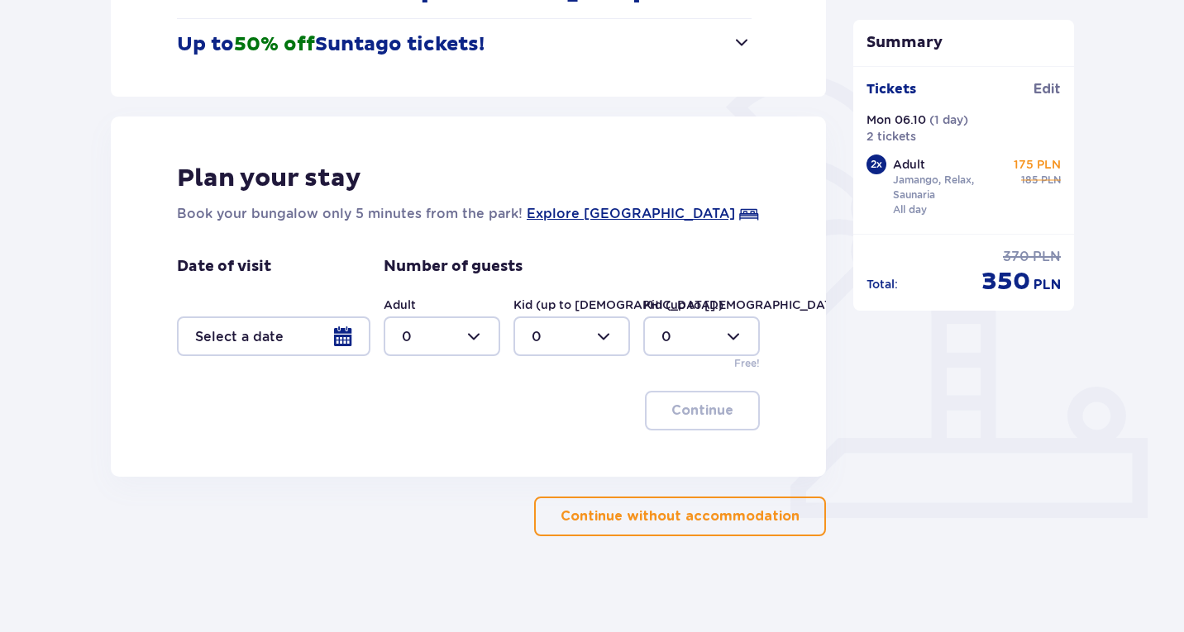
click at [651, 524] on p "Continue without accommodation" at bounding box center [680, 517] width 239 height 18
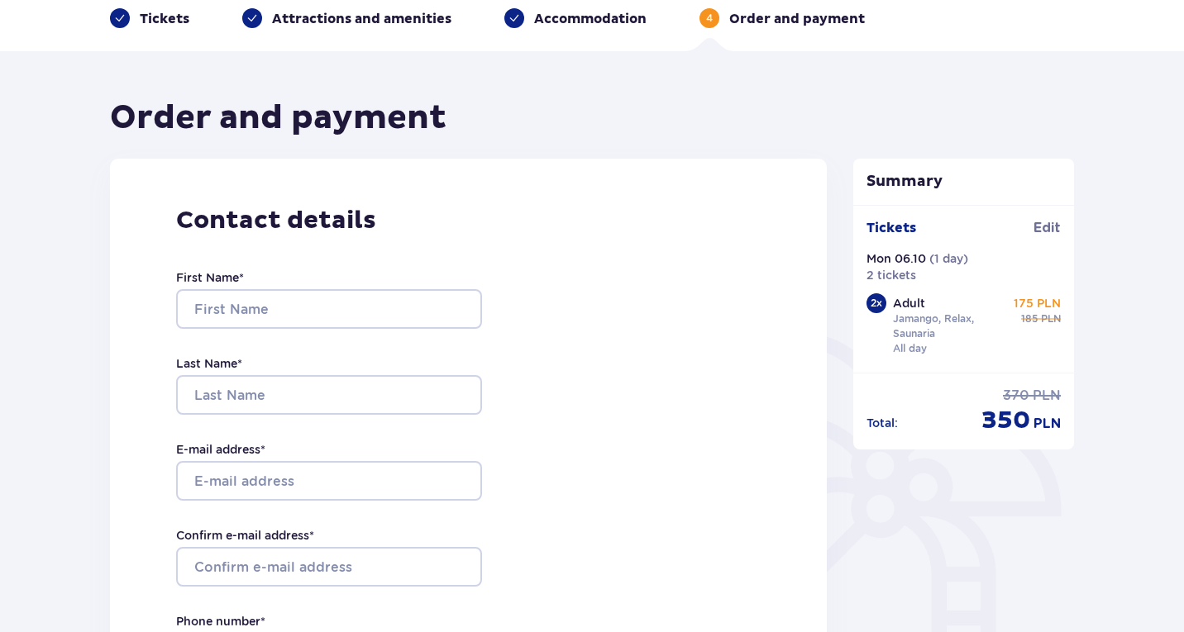
scroll to position [88, 0]
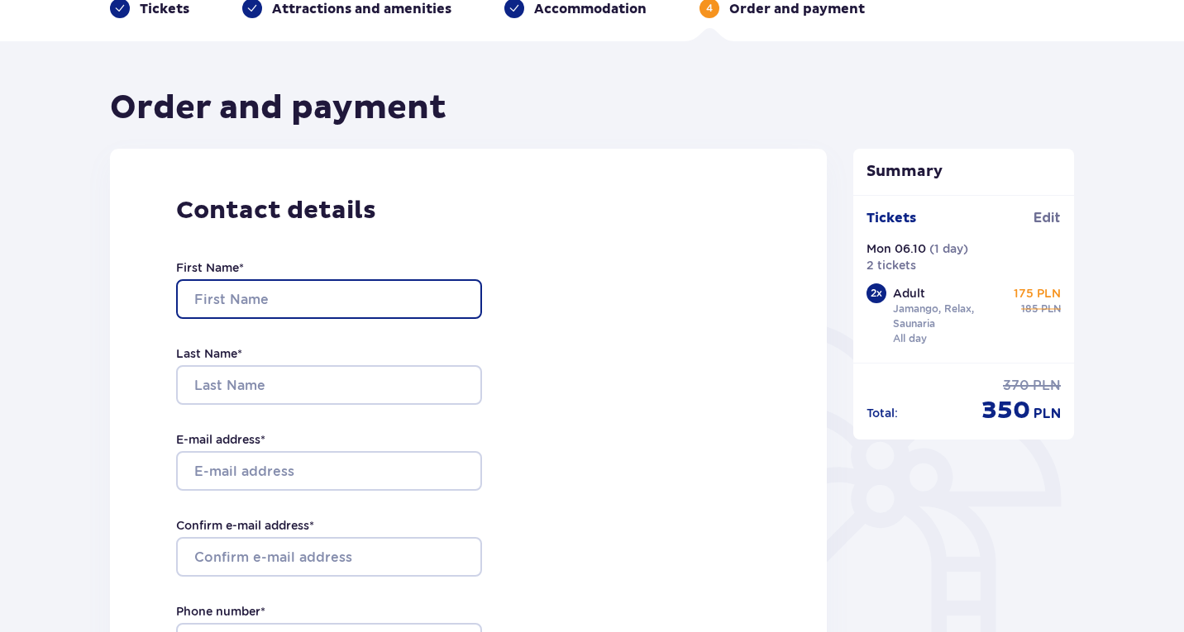
click at [299, 299] on input "First Name *" at bounding box center [329, 299] width 306 height 40
type input "Amanda"
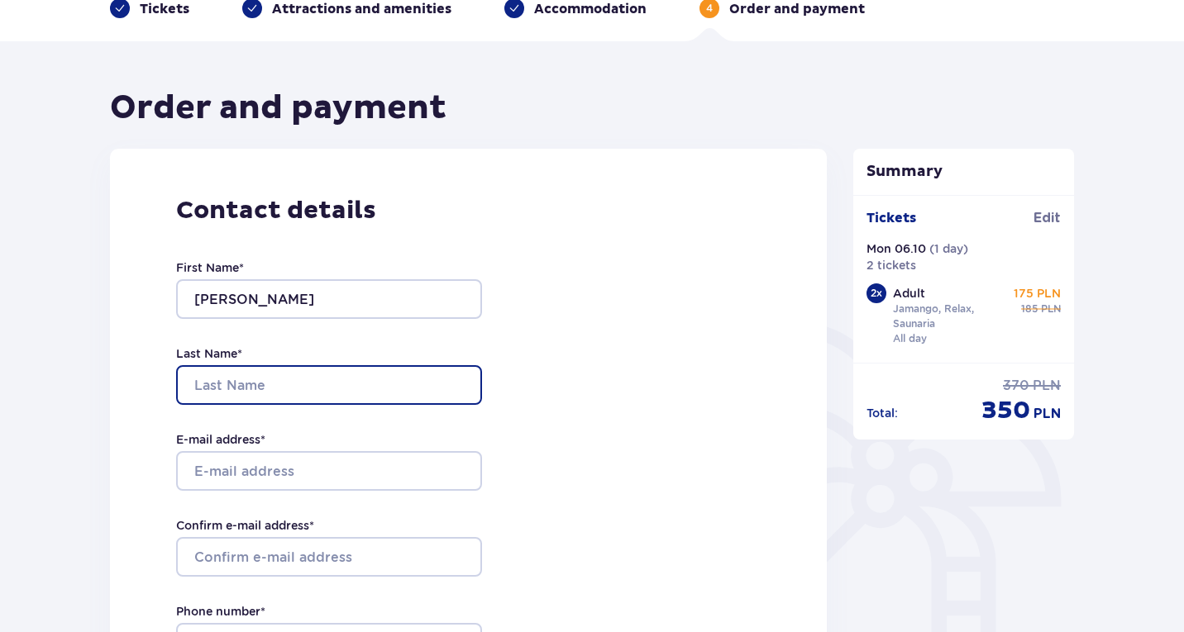
click at [281, 376] on input "Last Name *" at bounding box center [329, 385] width 306 height 40
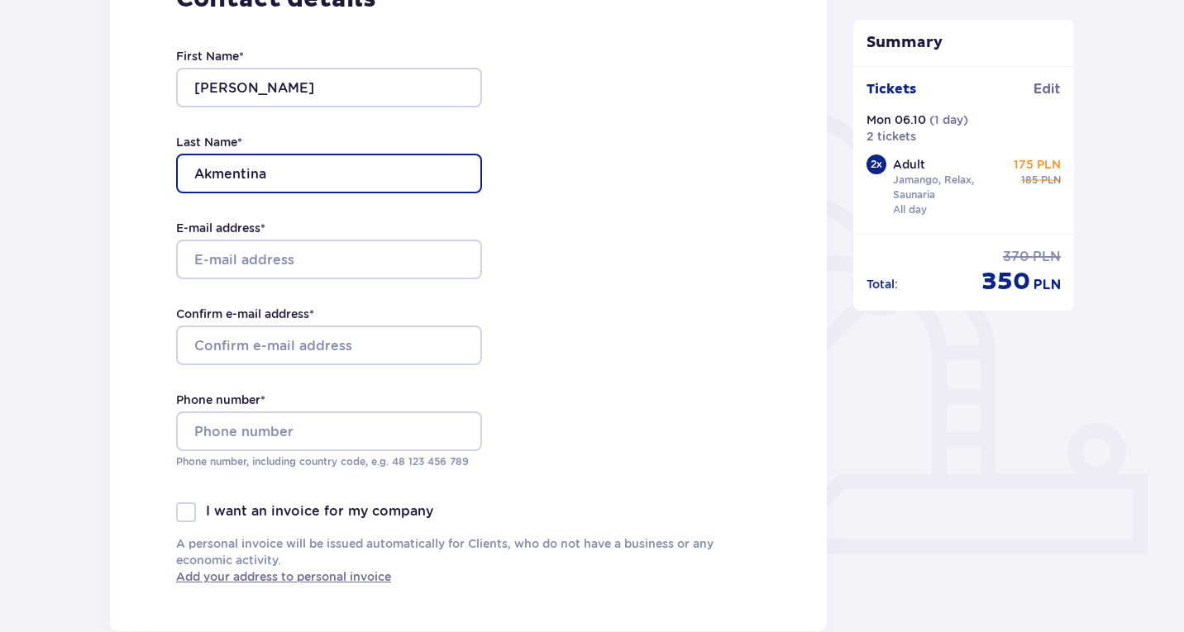
scroll to position [301, 0]
type input "Akmentina"
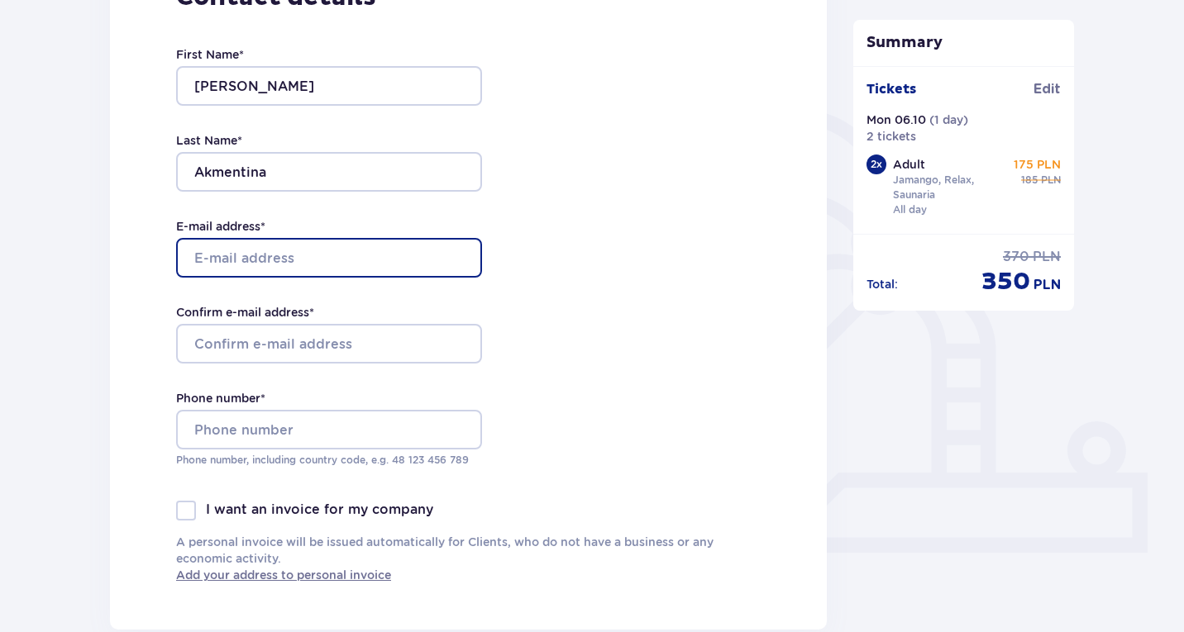
click at [295, 255] on input "E-mail address *" at bounding box center [329, 258] width 306 height 40
type input "akmentina.amanda2@inbox.lv"
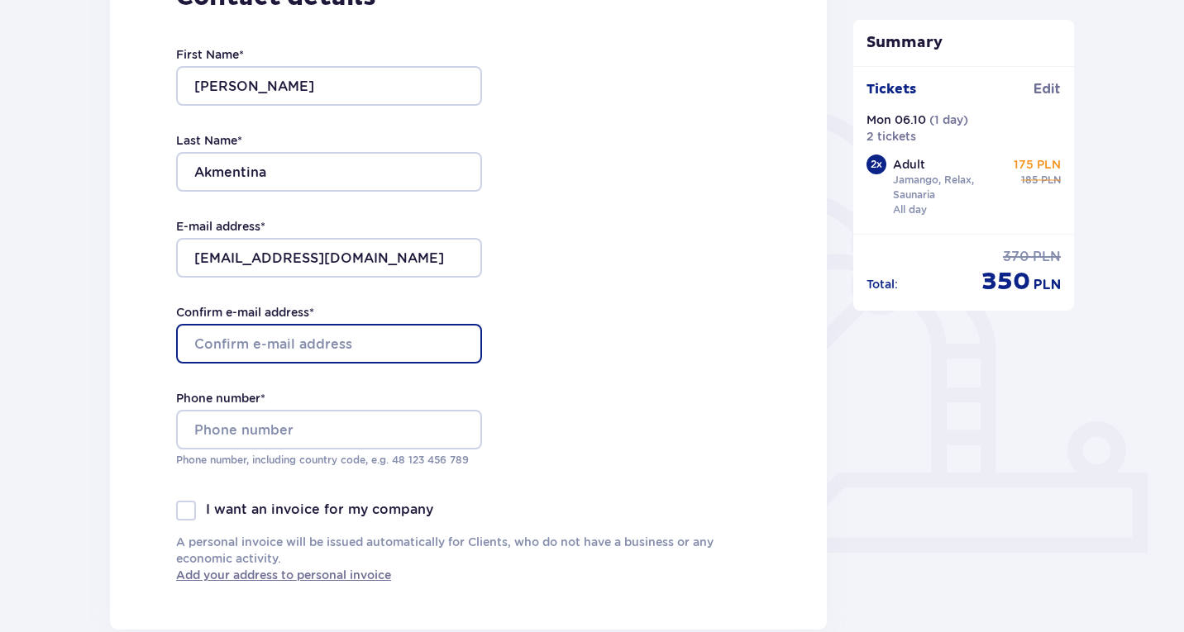
click at [271, 345] on input "Confirm e-mail address *" at bounding box center [329, 344] width 306 height 40
click at [286, 346] on input "Confirm e-mail address *" at bounding box center [329, 344] width 306 height 40
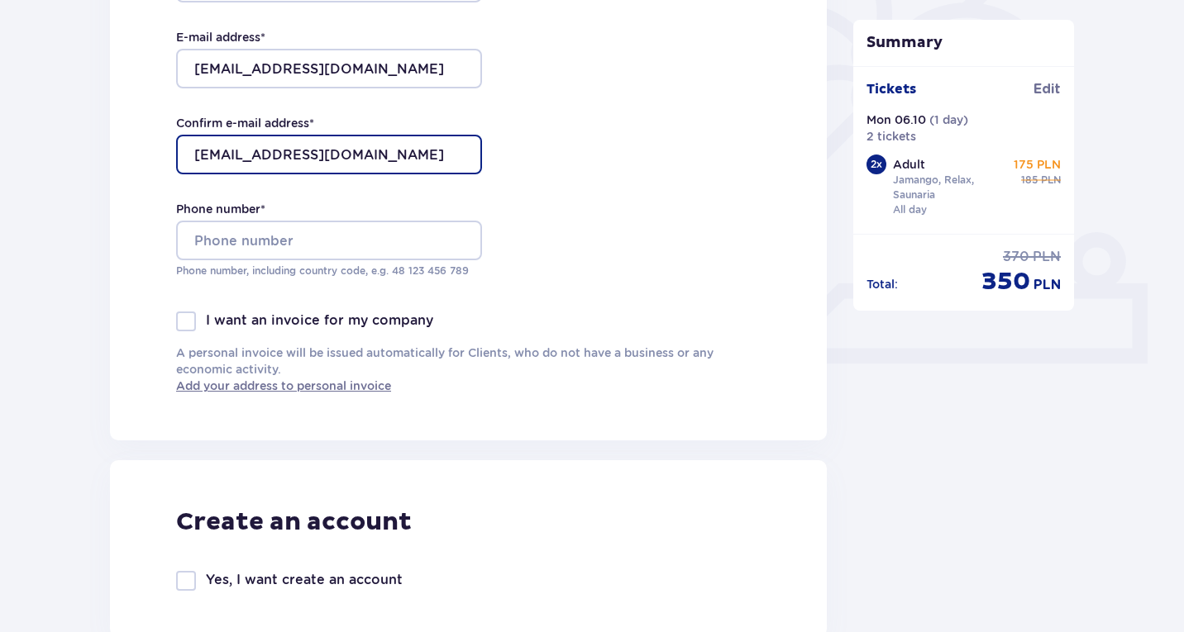
scroll to position [491, 0]
type input "akmentina.amanda2@inbox.lv"
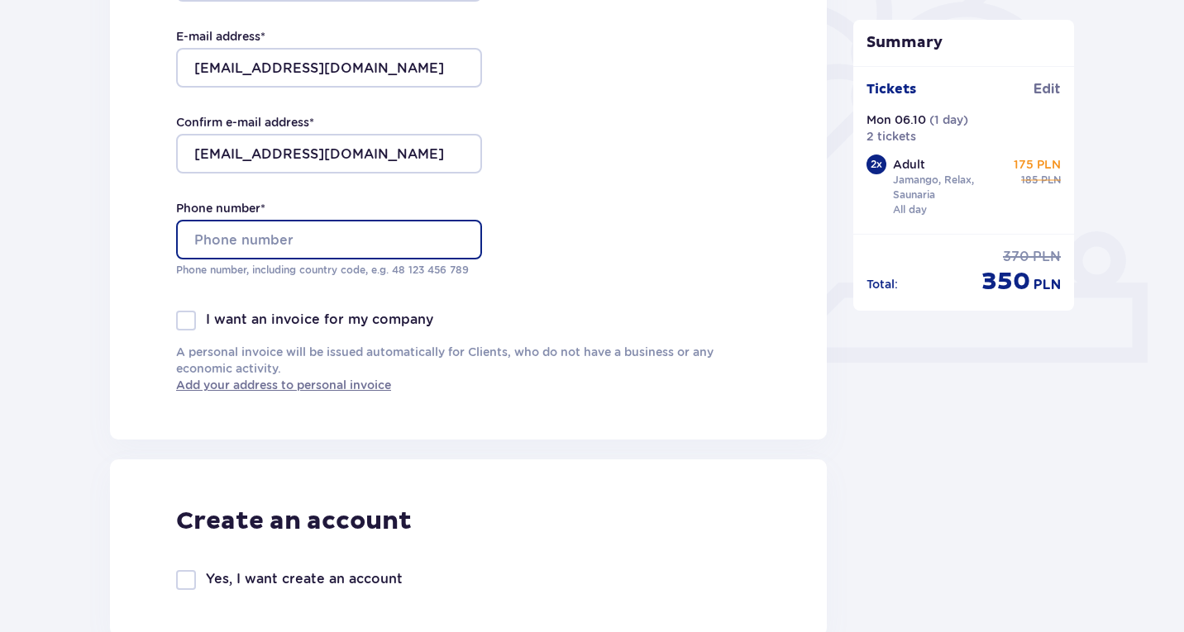
click at [270, 232] on input "Phone number *" at bounding box center [329, 240] width 306 height 40
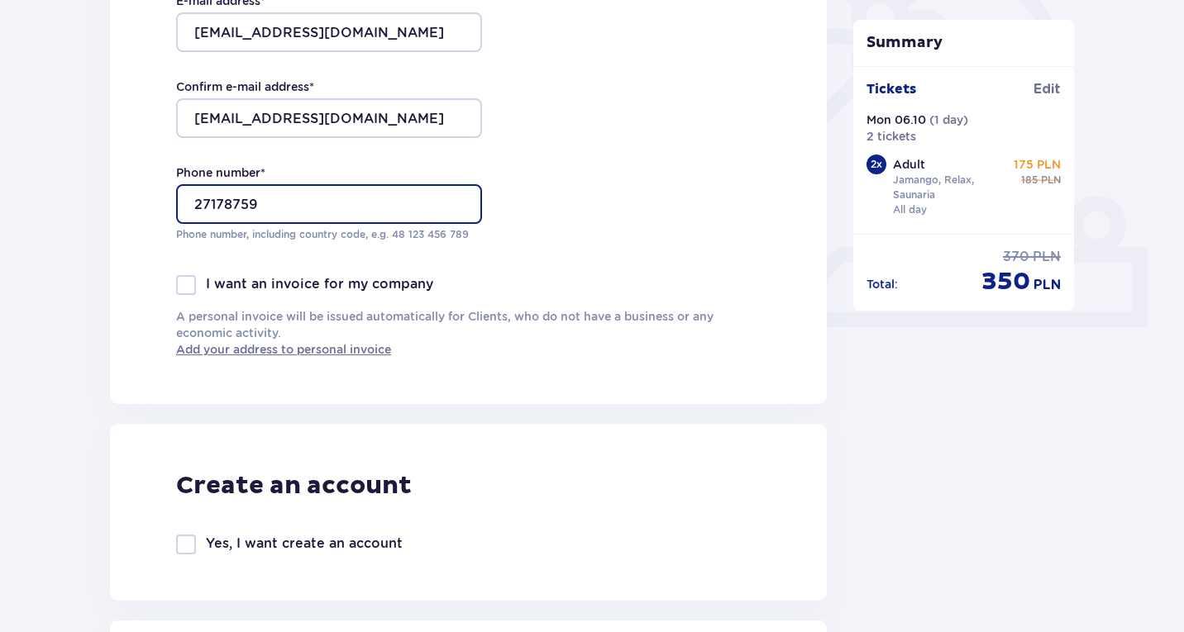
scroll to position [534, 0]
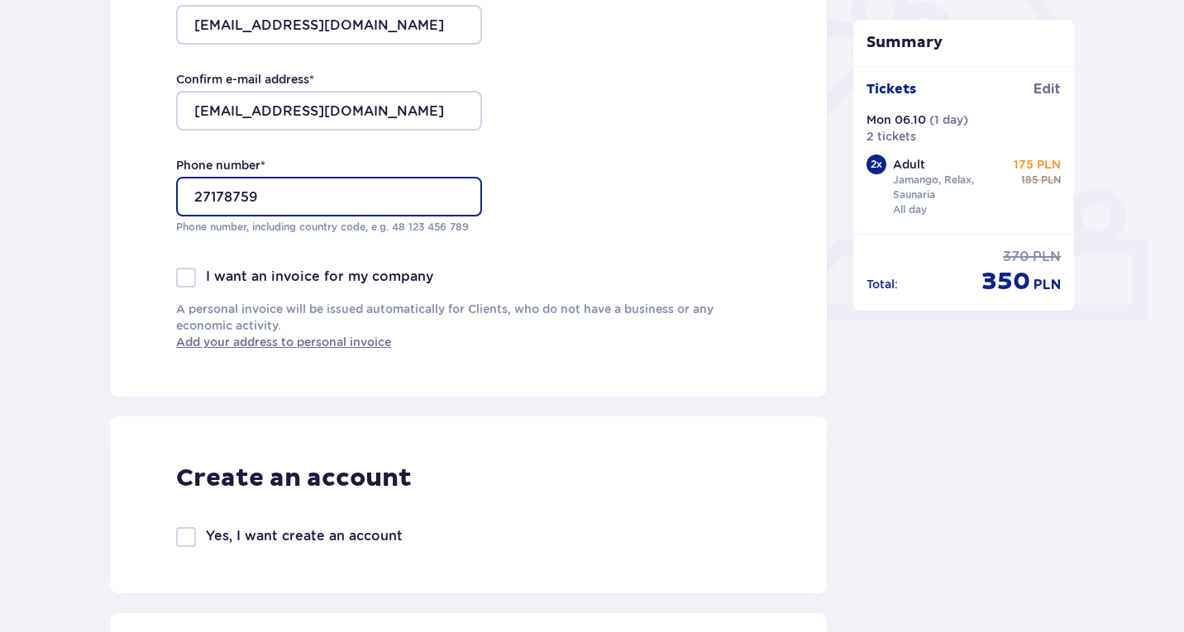
click at [193, 199] on input "27178759" at bounding box center [329, 197] width 306 height 40
type input "27178759"
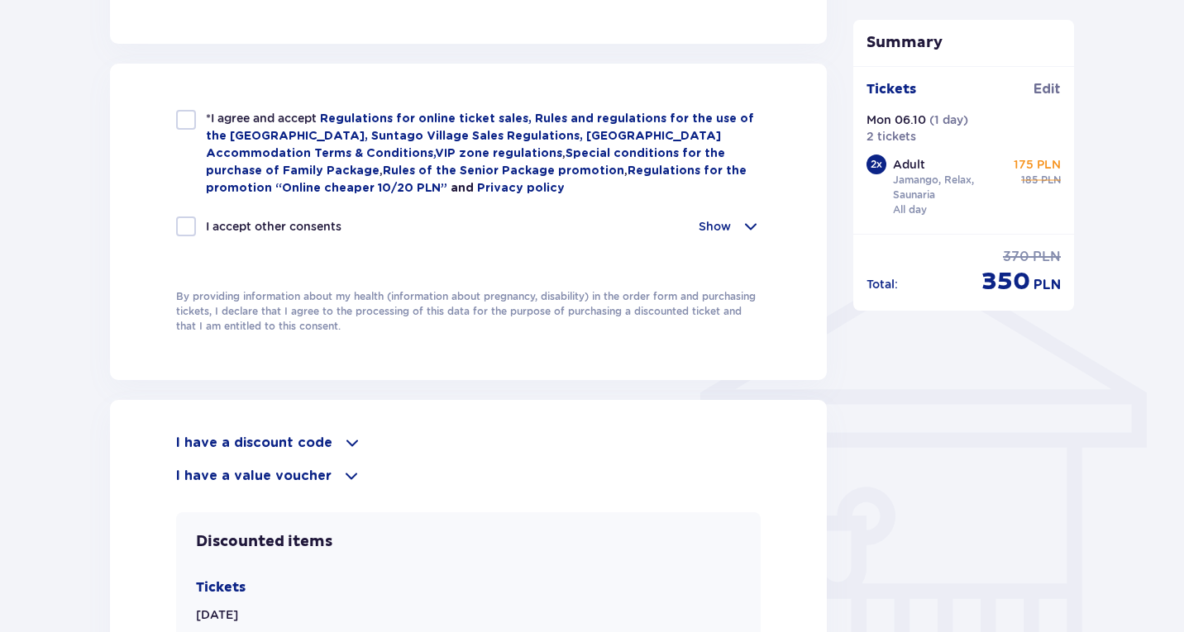
scroll to position [1089, 0]
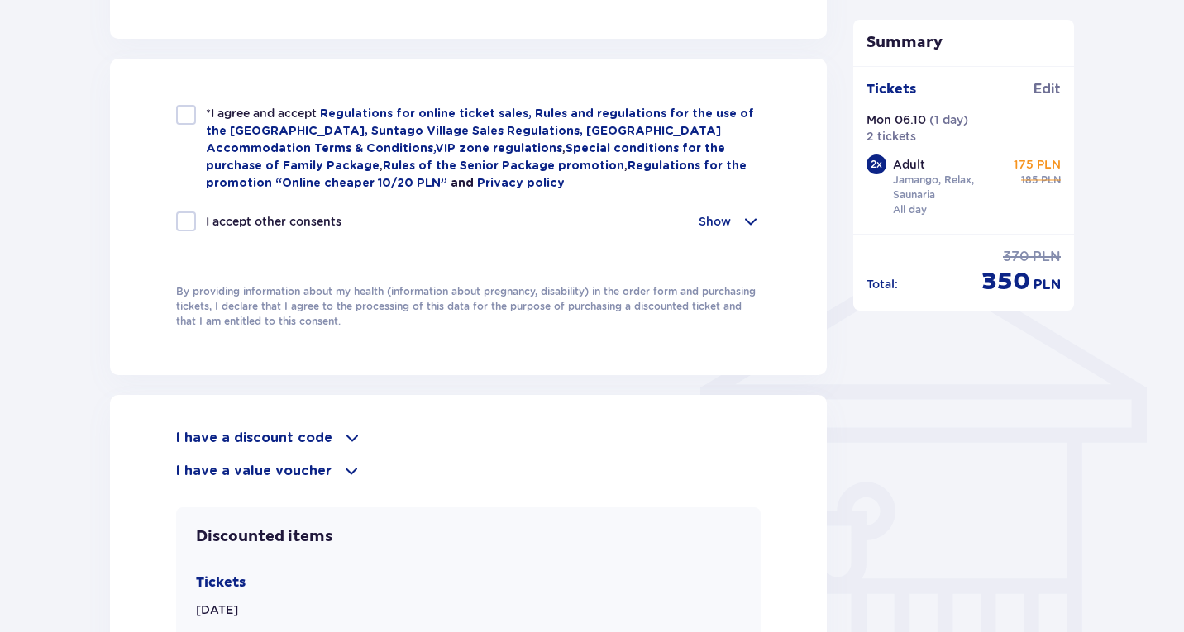
click at [188, 117] on div at bounding box center [186, 115] width 20 height 20
checkbox input "true"
click at [188, 212] on div at bounding box center [186, 222] width 20 height 20
checkbox input "true"
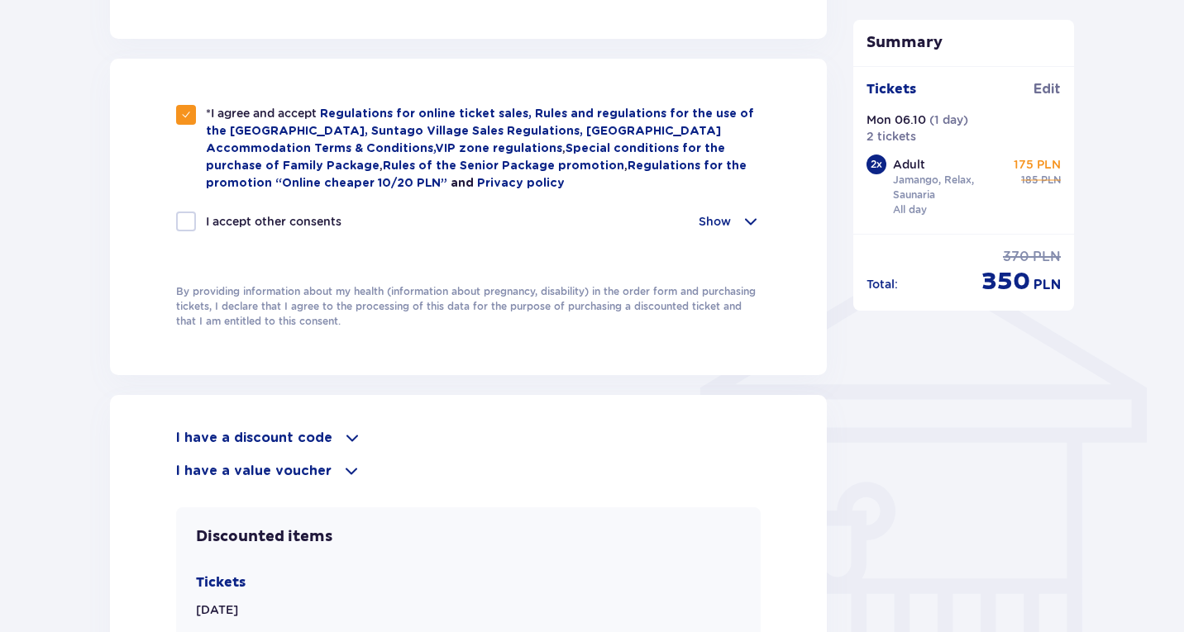
checkbox input "true"
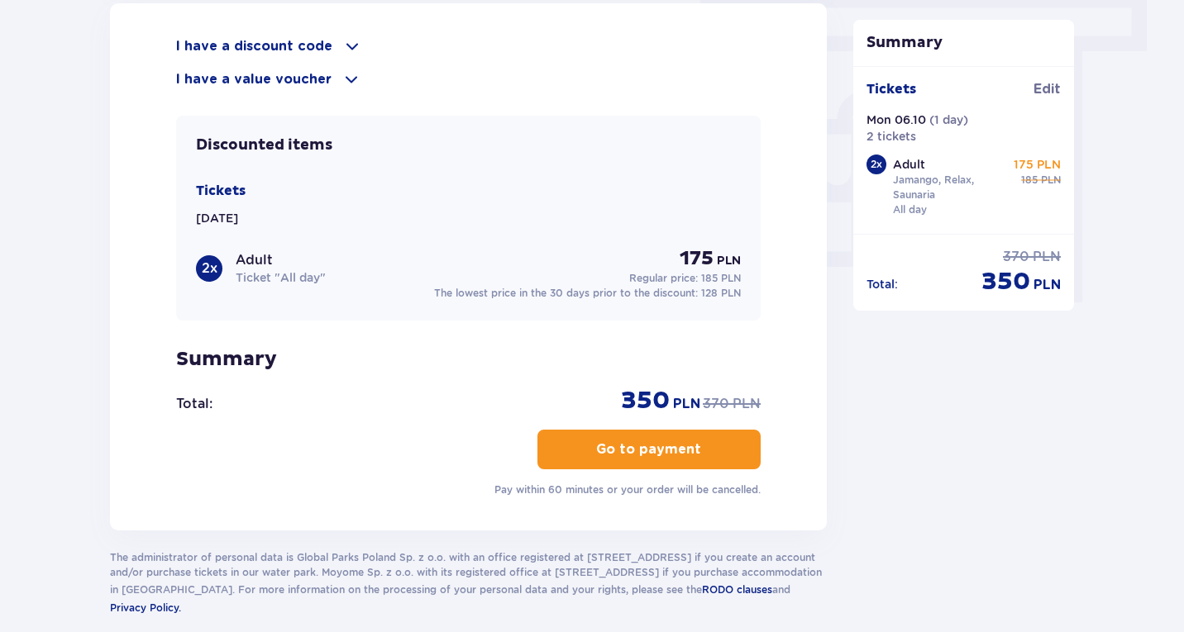
scroll to position [1482, 0]
click at [655, 429] on button "Go to payment" at bounding box center [648, 448] width 223 height 40
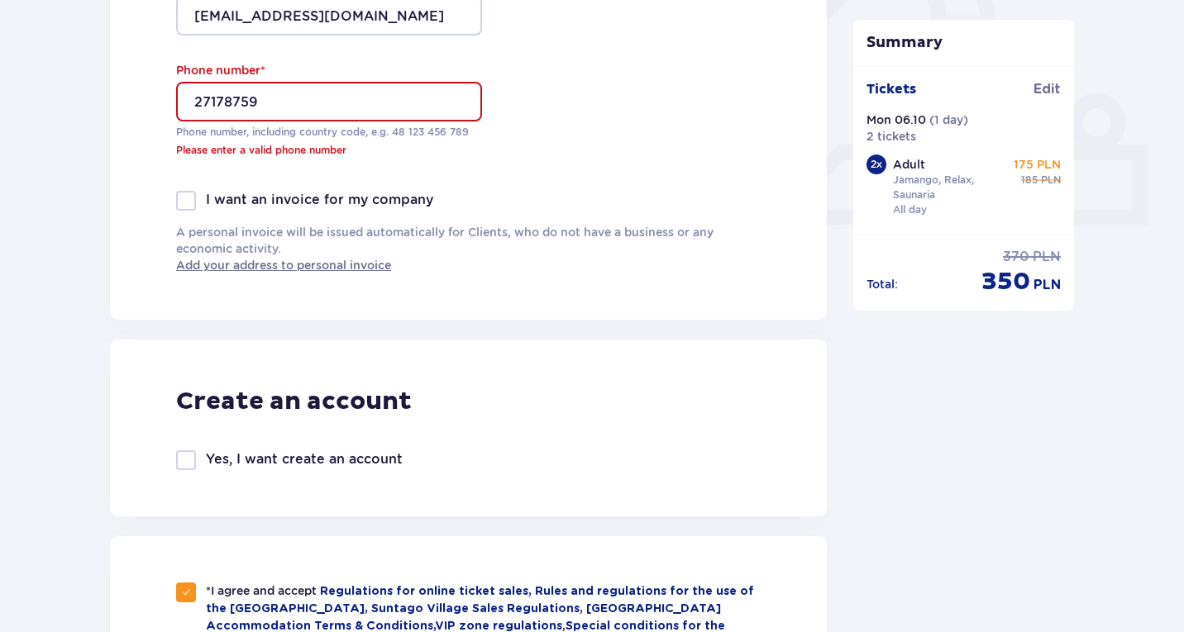
scroll to position [628, 0]
click at [193, 94] on input "27178759" at bounding box center [329, 103] width 306 height 40
click at [200, 103] on input "27178759" at bounding box center [329, 103] width 306 height 40
click at [195, 103] on input "27178759" at bounding box center [329, 103] width 306 height 40
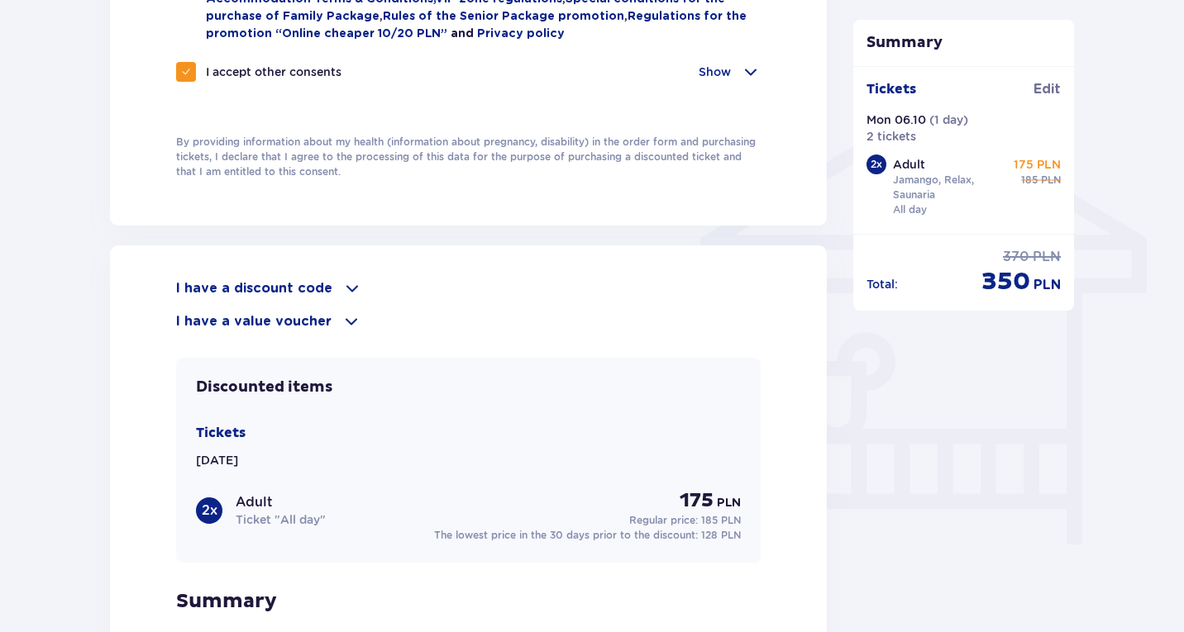
scroll to position [1556, 0]
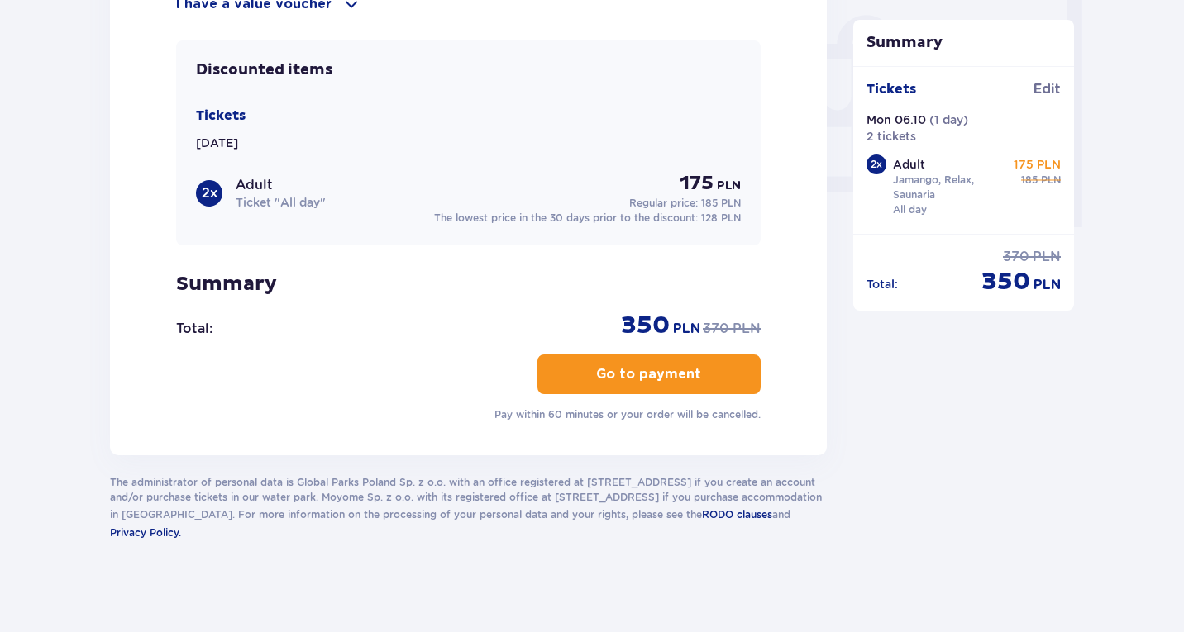
click at [640, 365] on p "Go to payment" at bounding box center [648, 374] width 105 height 18
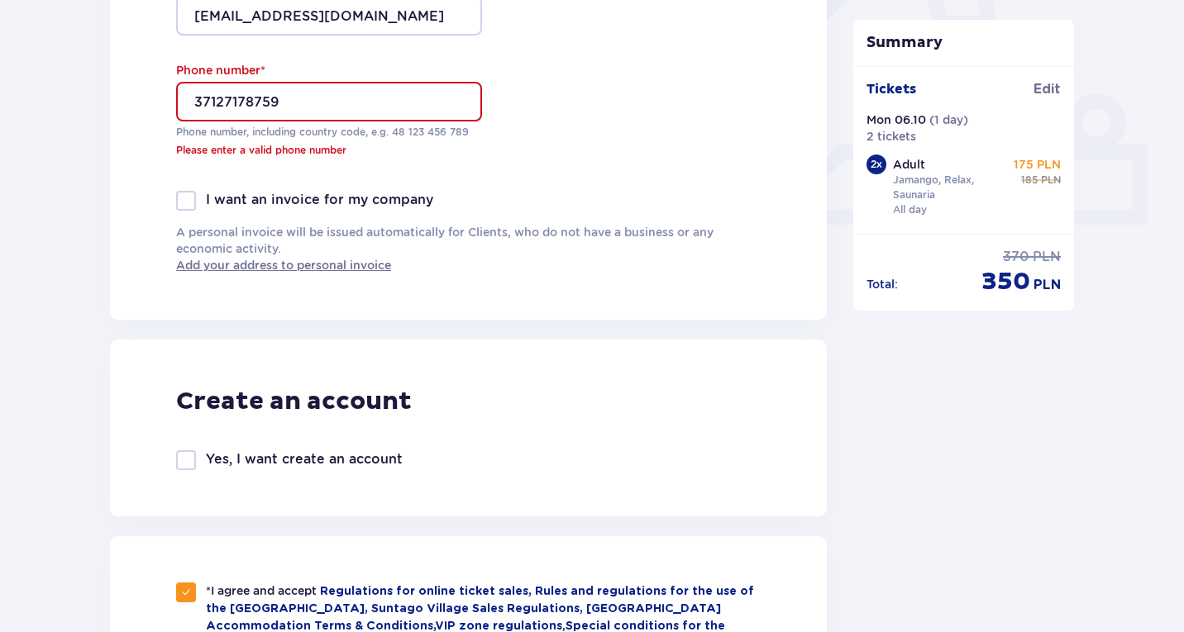
scroll to position [628, 0]
click at [222, 102] on input "37127178759" at bounding box center [329, 103] width 306 height 40
click at [217, 100] on input "37127178759" at bounding box center [329, 103] width 306 height 40
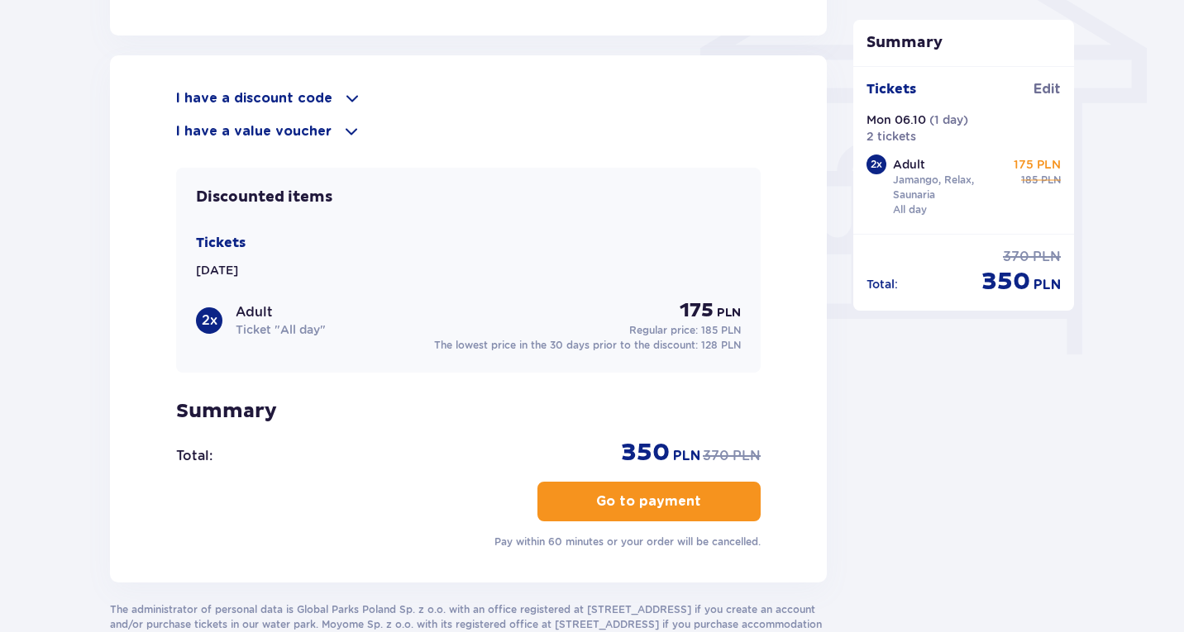
scroll to position [1556, 0]
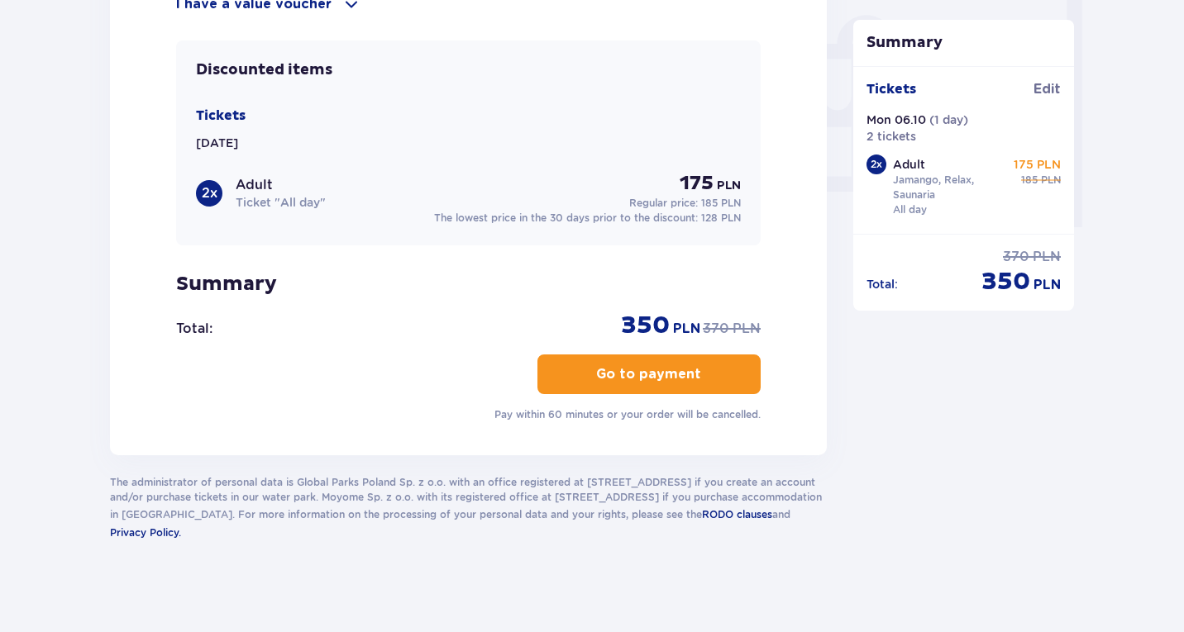
click at [610, 379] on button "Go to payment" at bounding box center [648, 375] width 223 height 40
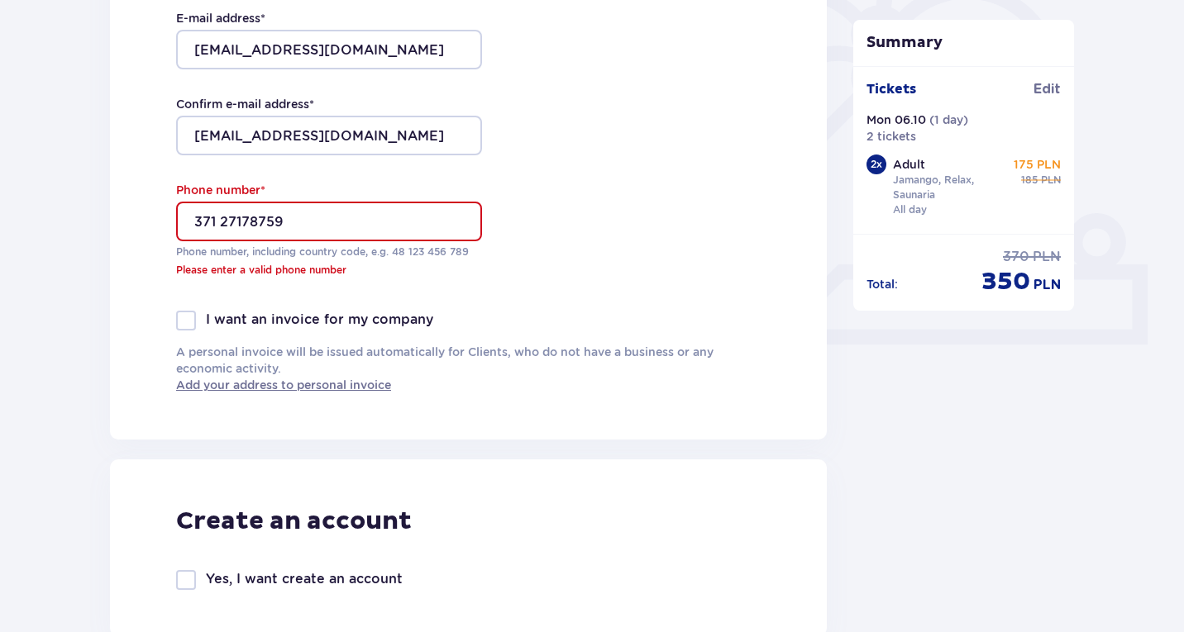
scroll to position [508, 0]
click at [244, 221] on input "371 27178759" at bounding box center [329, 223] width 306 height 40
click at [231, 229] on input "371 27178759" at bounding box center [329, 223] width 306 height 40
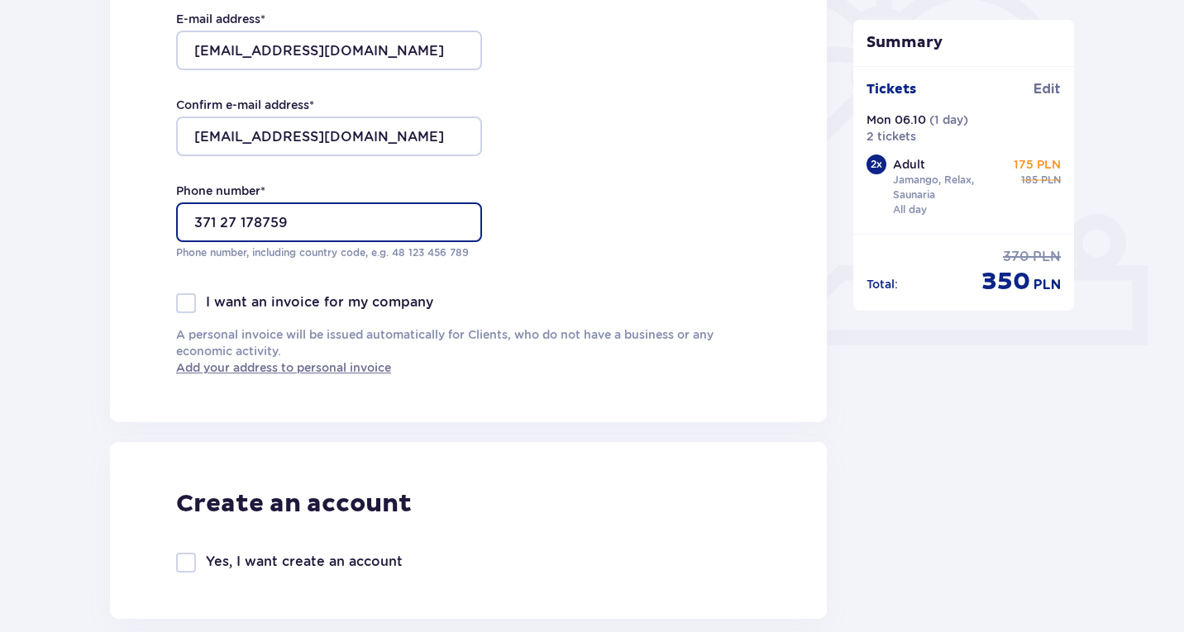
click at [265, 219] on input "371 27 178759" at bounding box center [329, 223] width 306 height 40
click at [260, 218] on input "371 27 178759" at bounding box center [329, 223] width 306 height 40
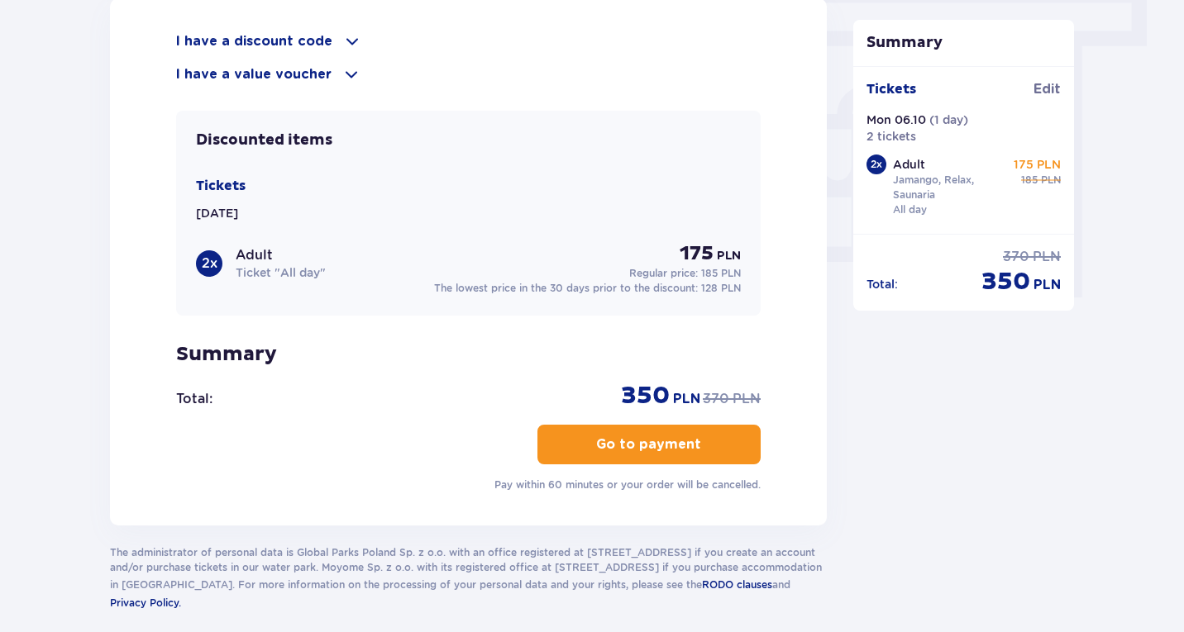
scroll to position [1556, 0]
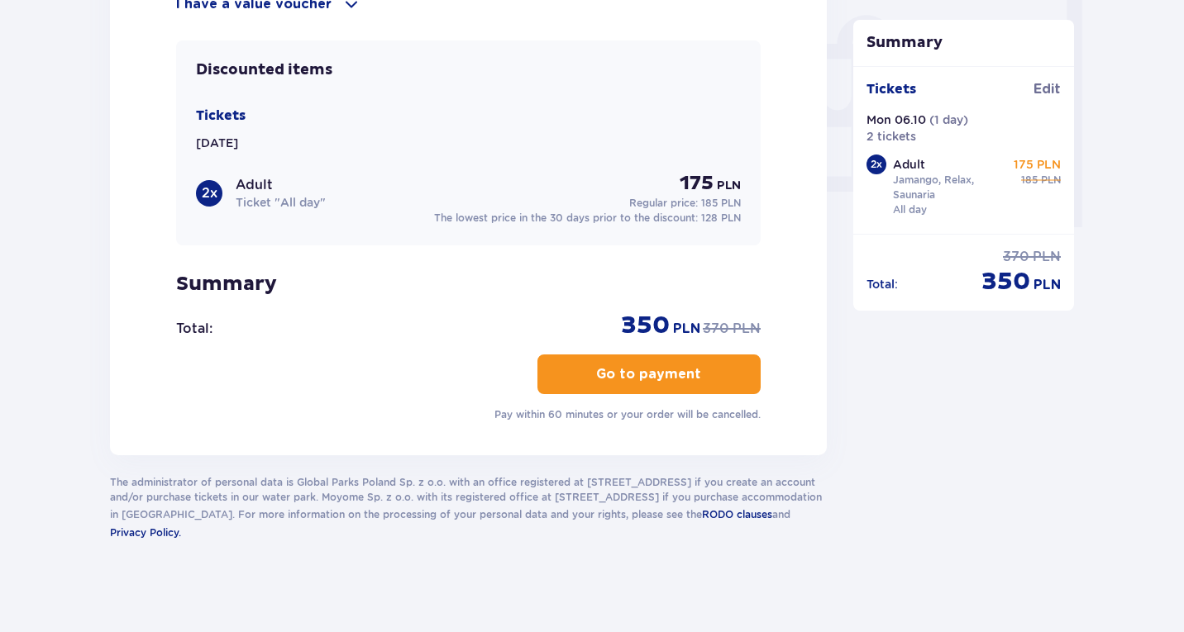
click at [623, 365] on p "Go to payment" at bounding box center [648, 374] width 105 height 18
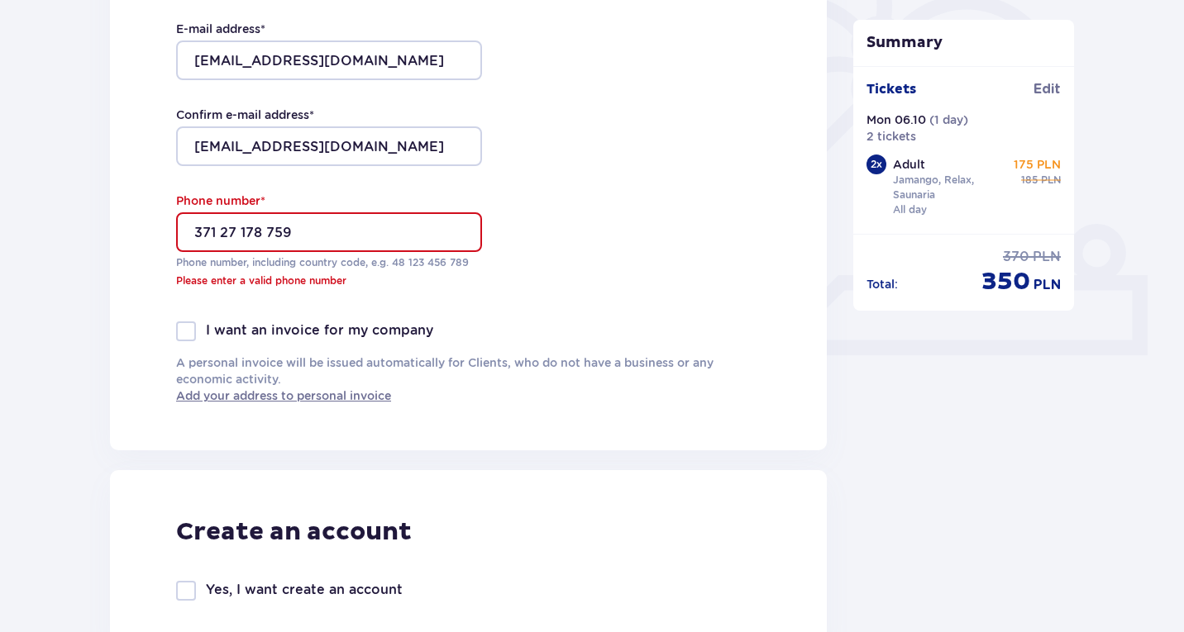
scroll to position [494, 0]
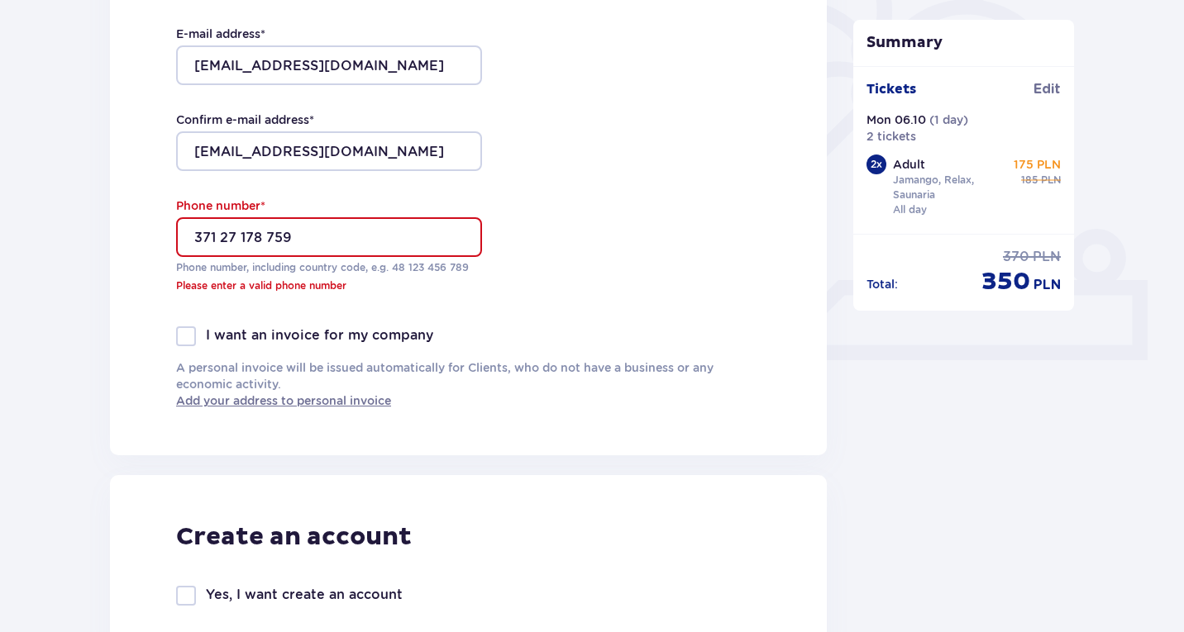
click at [293, 290] on p "Please enter a valid phone number" at bounding box center [329, 286] width 306 height 15
click at [193, 230] on input "371 27 178 759" at bounding box center [329, 237] width 306 height 40
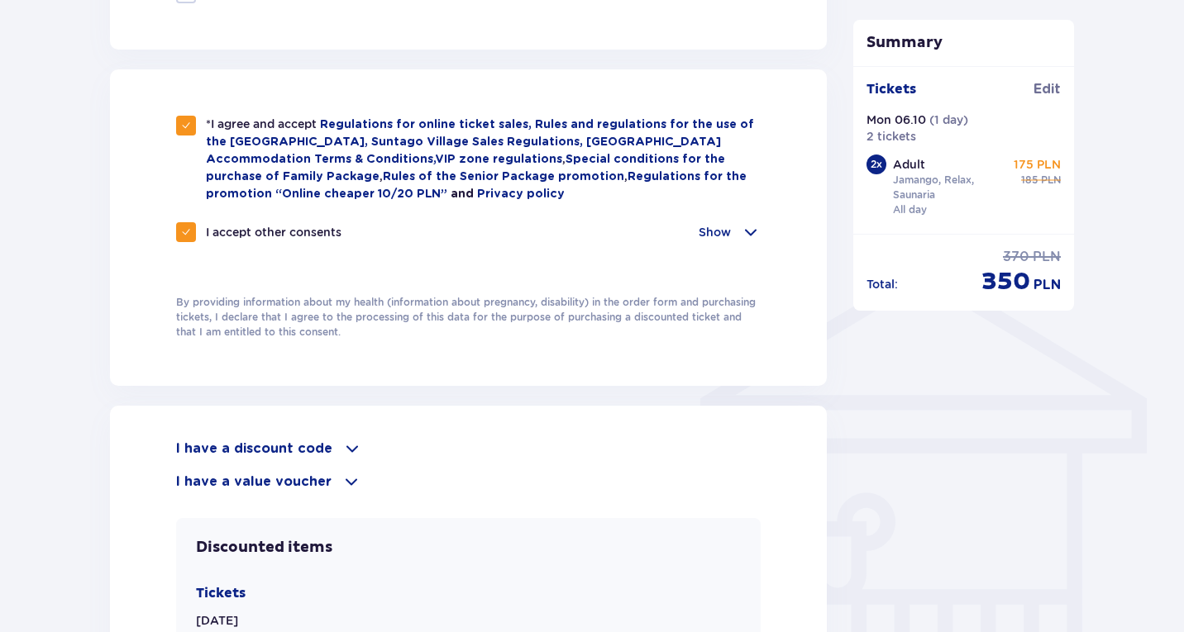
scroll to position [1556, 0]
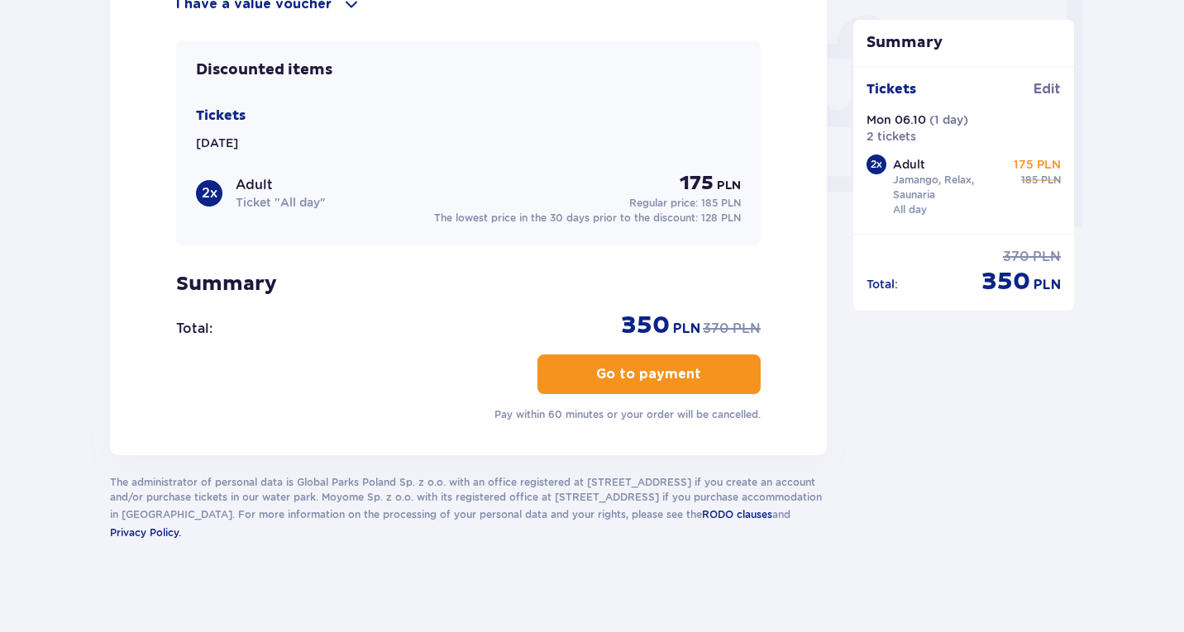
type input "+371 27 178 759"
click at [637, 373] on p "Go to payment" at bounding box center [648, 374] width 105 height 18
click at [675, 370] on p "Go to payment" at bounding box center [648, 374] width 105 height 18
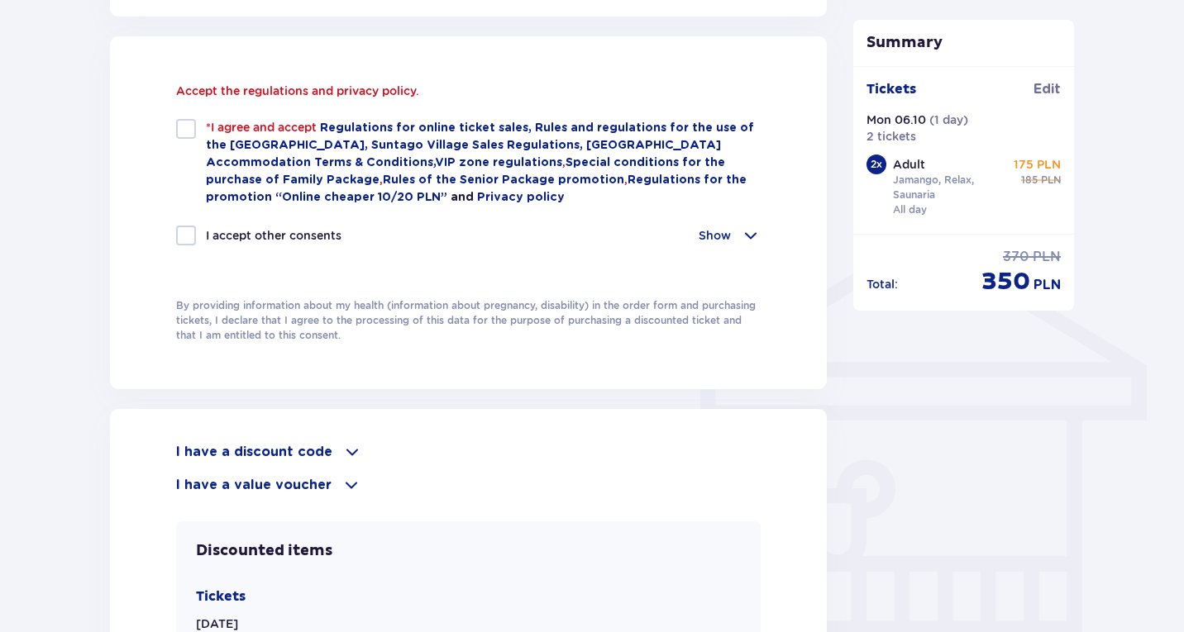
scroll to position [1111, 0]
click at [190, 127] on div at bounding box center [186, 129] width 20 height 20
checkbox input "true"
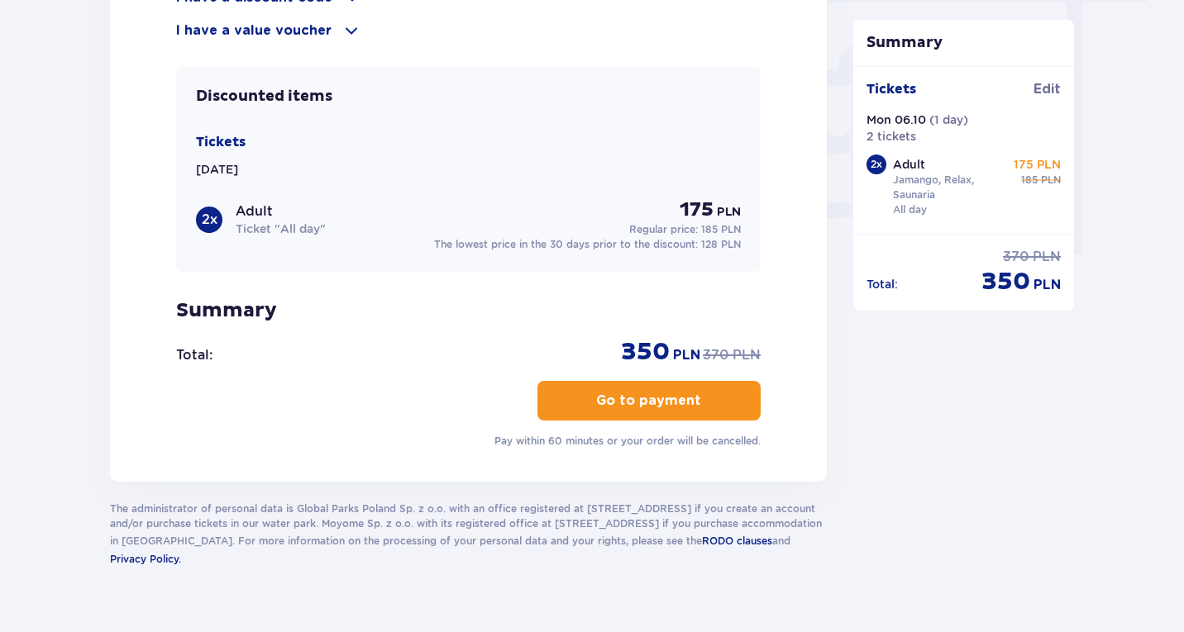
scroll to position [1556, 0]
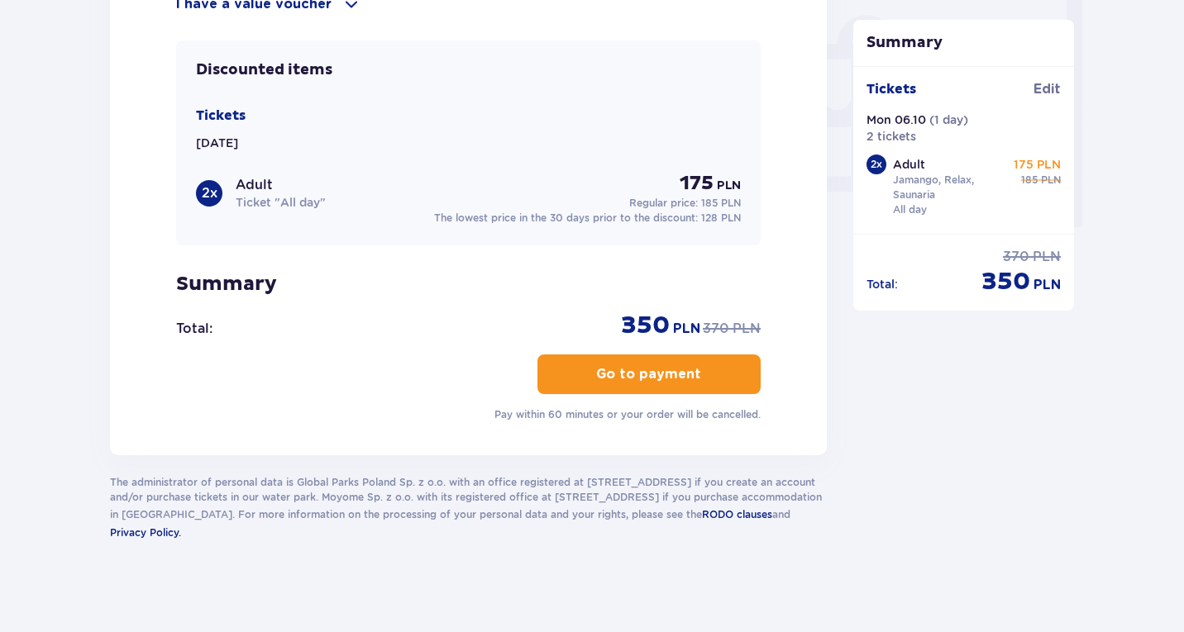
click at [697, 365] on span "button" at bounding box center [704, 375] width 20 height 20
click at [686, 368] on button "Go to payment" at bounding box center [648, 375] width 223 height 40
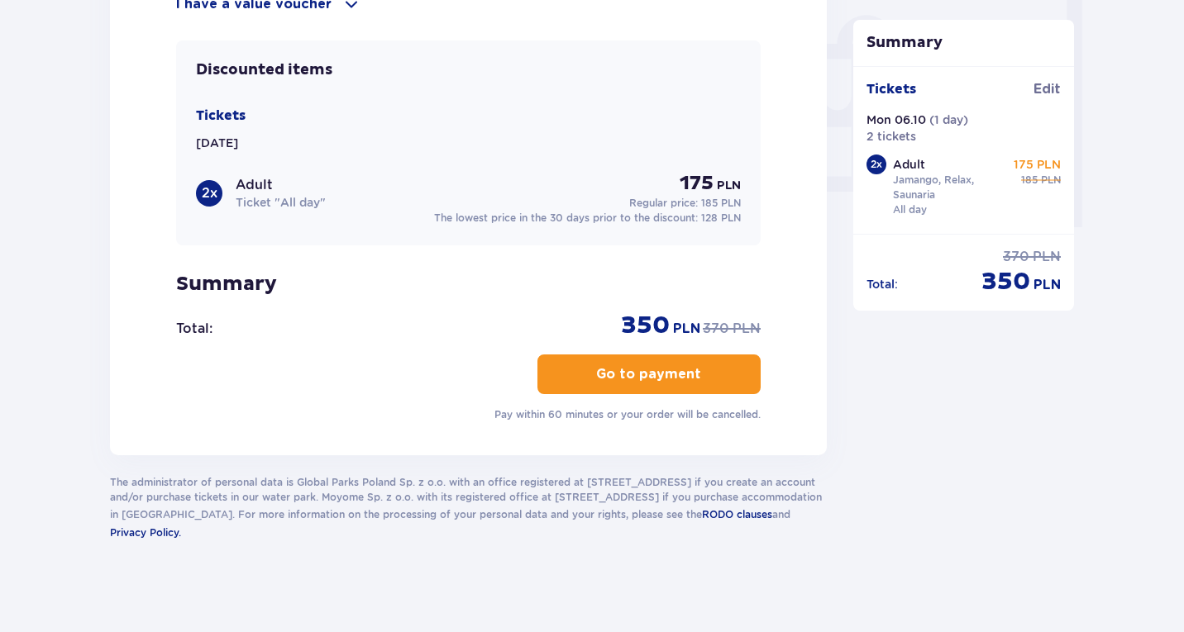
click at [686, 368] on button "Go to payment" at bounding box center [648, 375] width 223 height 40
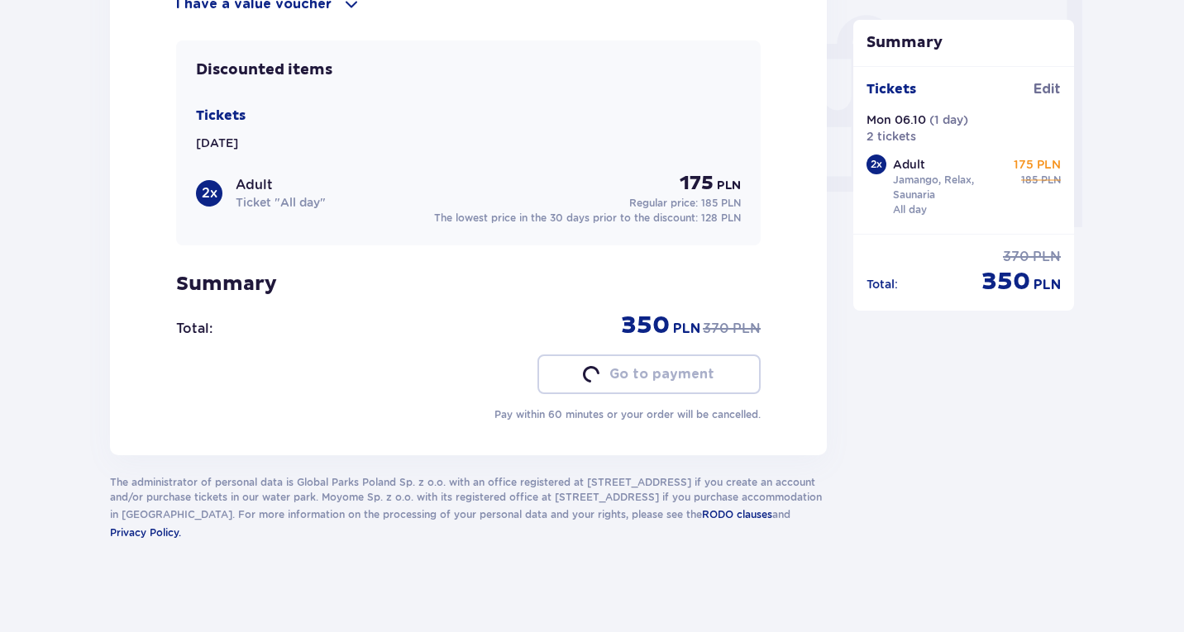
click at [686, 368] on button "Go to payment" at bounding box center [648, 375] width 223 height 40
